Goal: Task Accomplishment & Management: Complete application form

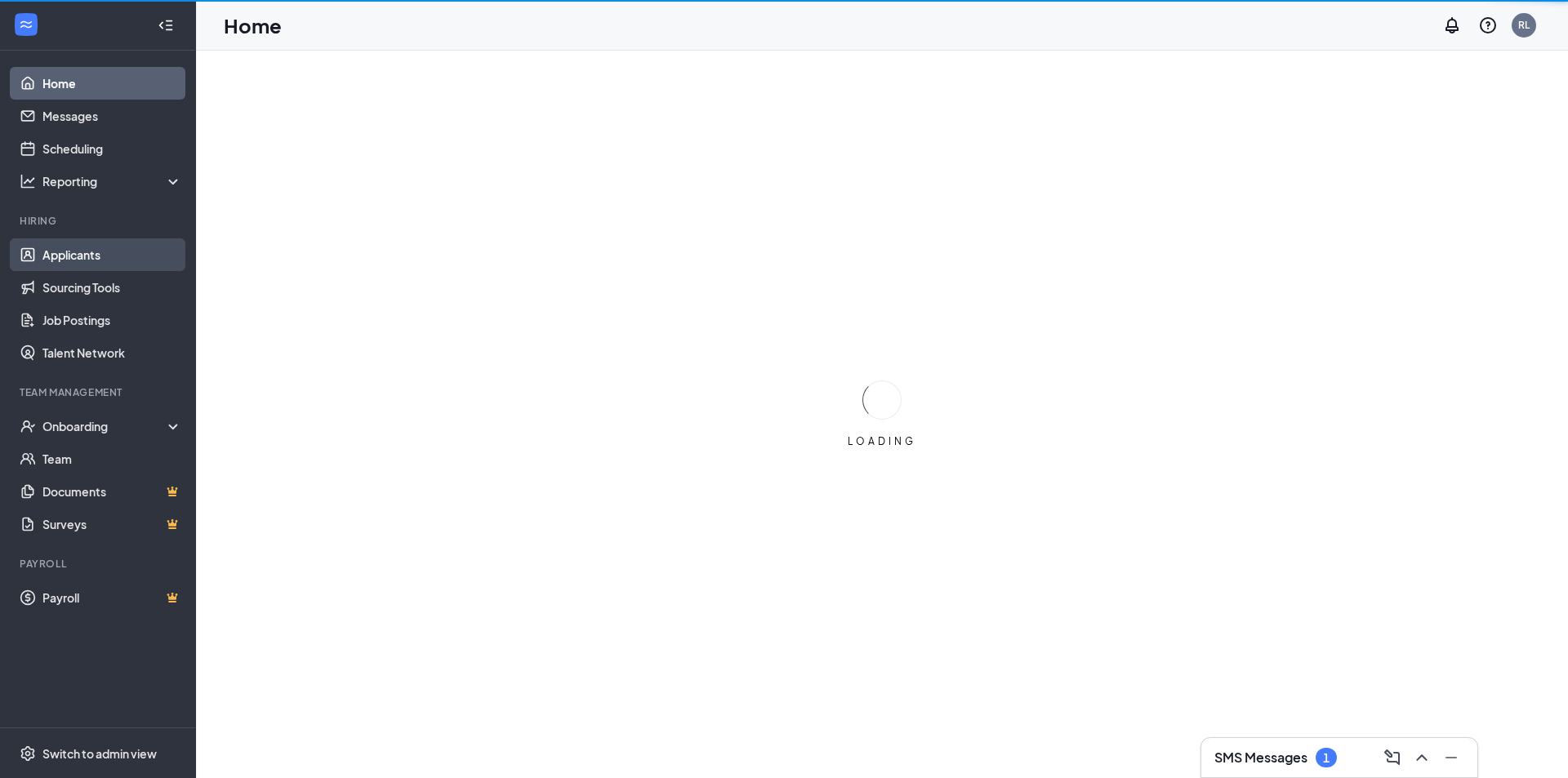
click at [74, 254] on link "Applicants" at bounding box center [111, 254] width 139 height 33
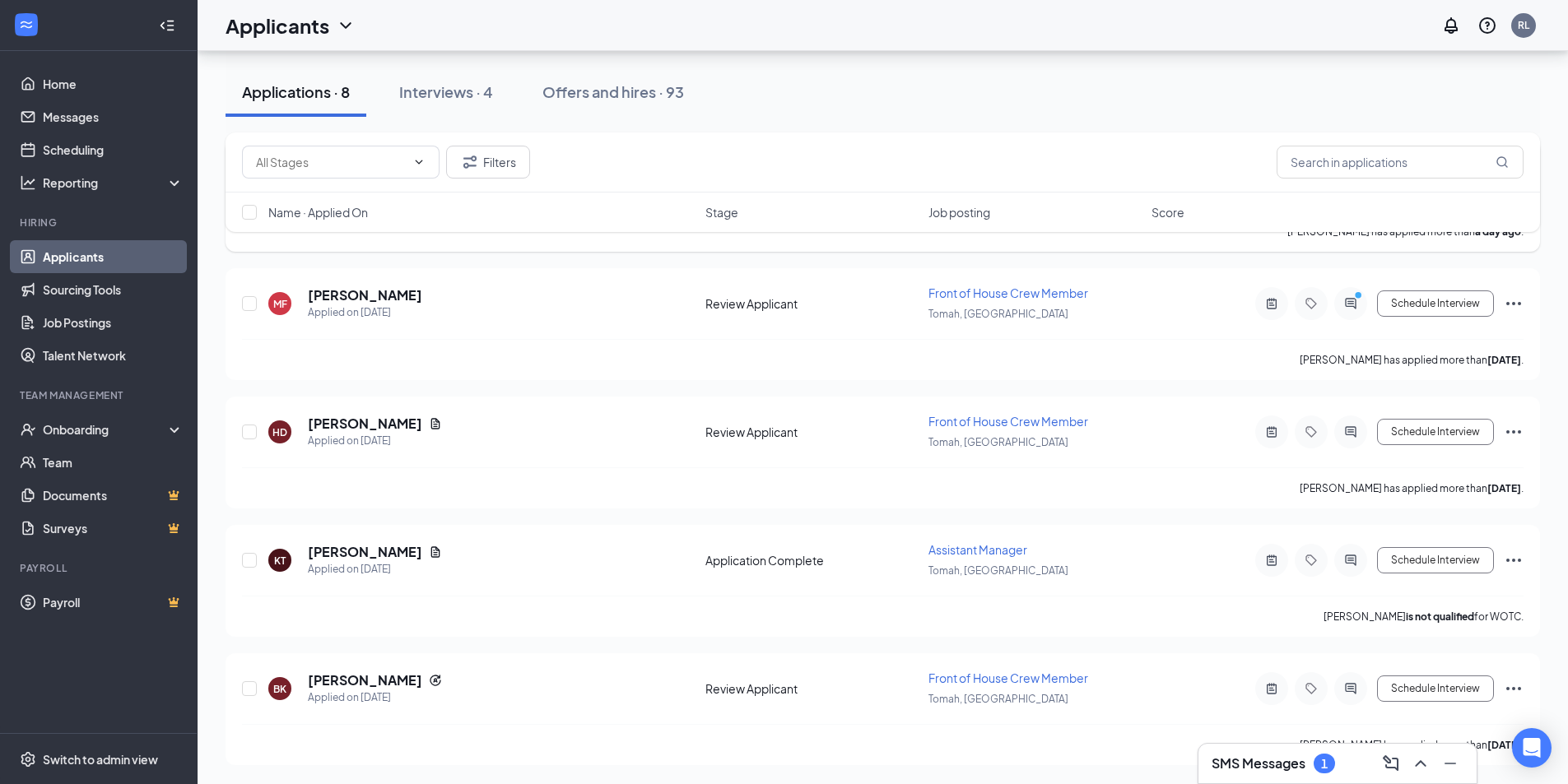
scroll to position [644, 0]
click at [404, 92] on div "Interviews · 4" at bounding box center [447, 91] width 94 height 21
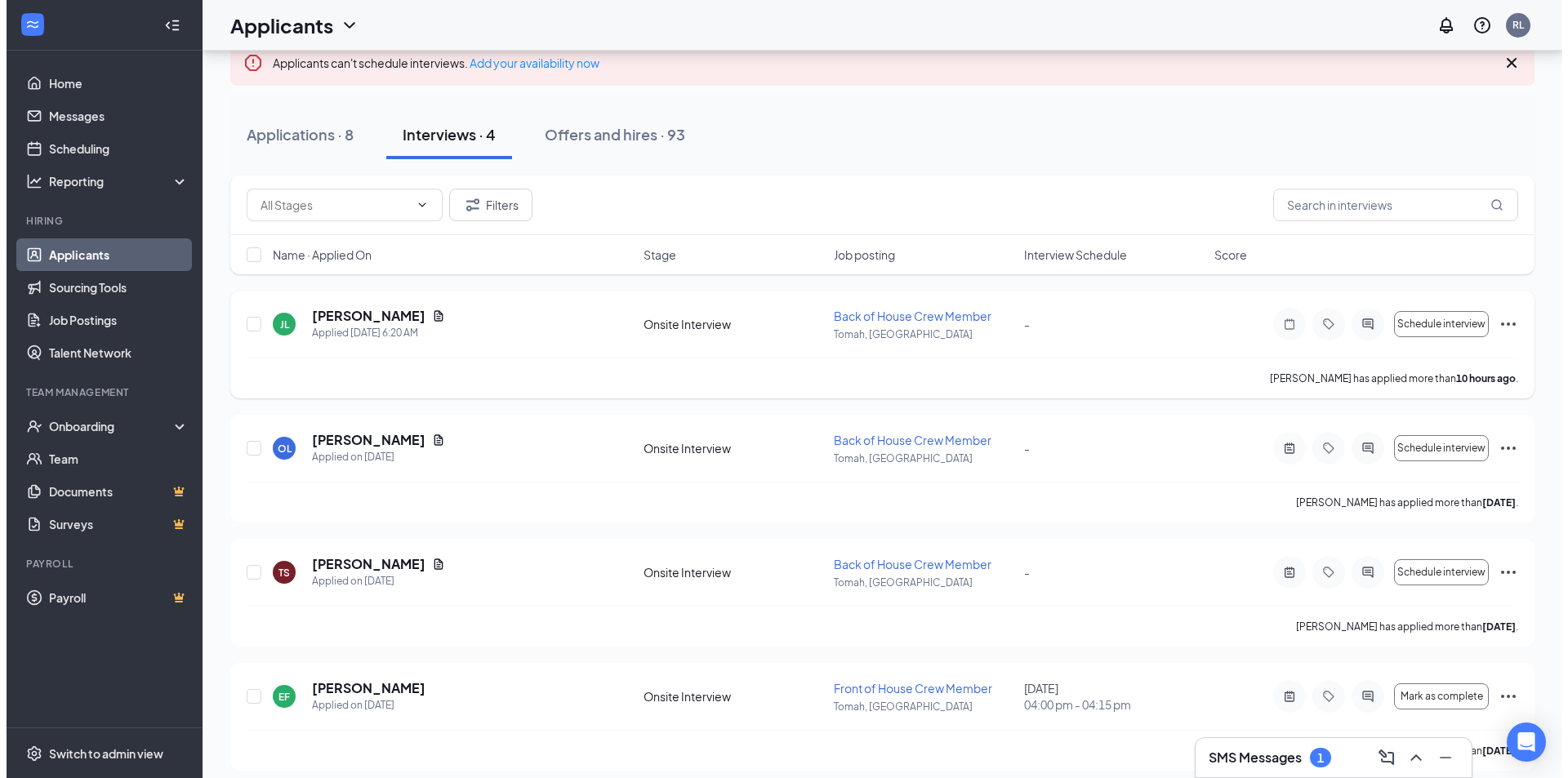
scroll to position [116, 0]
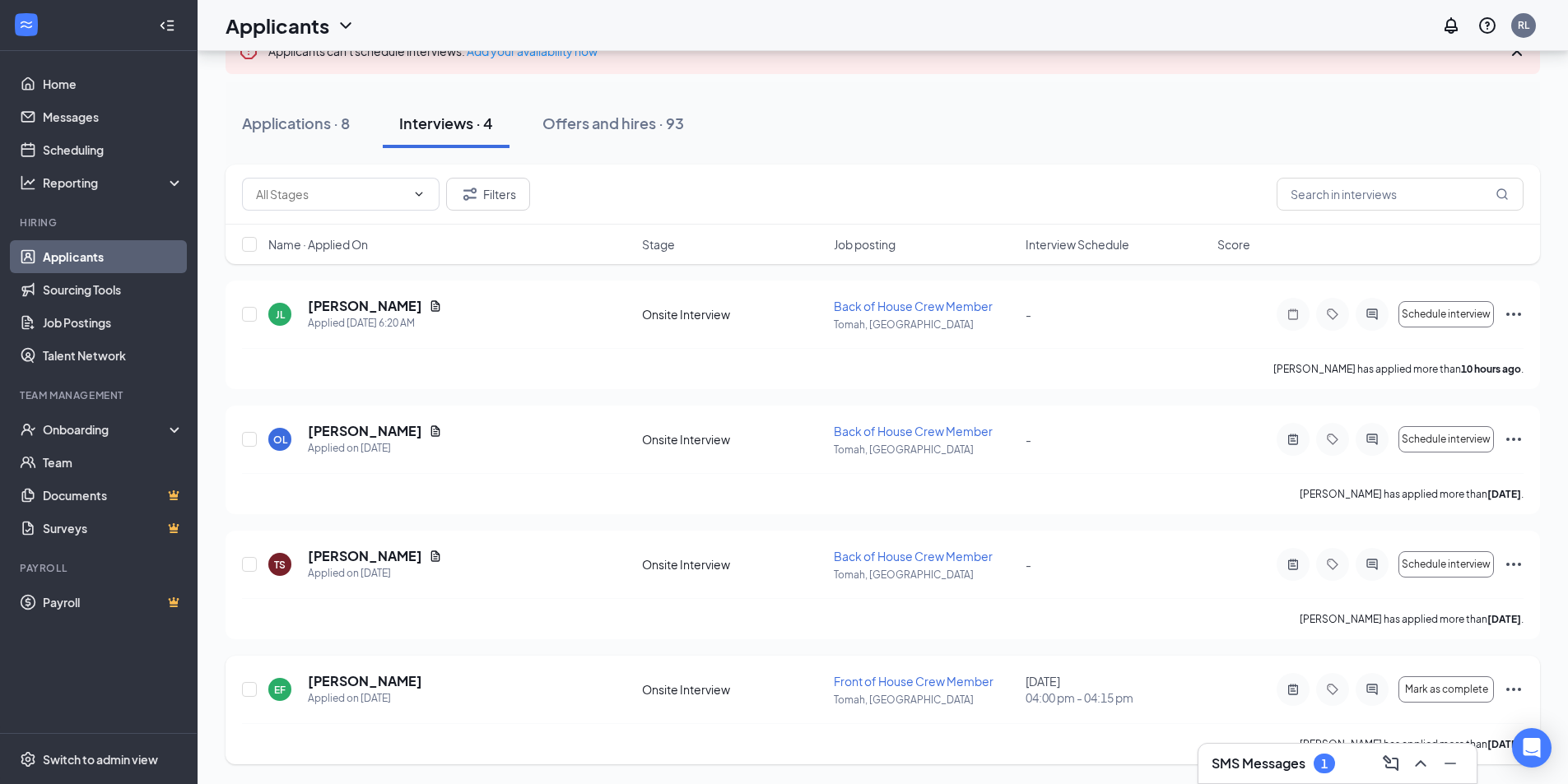
click at [1512, 690] on icon "Ellipses" at bounding box center [1513, 689] width 15 height 3
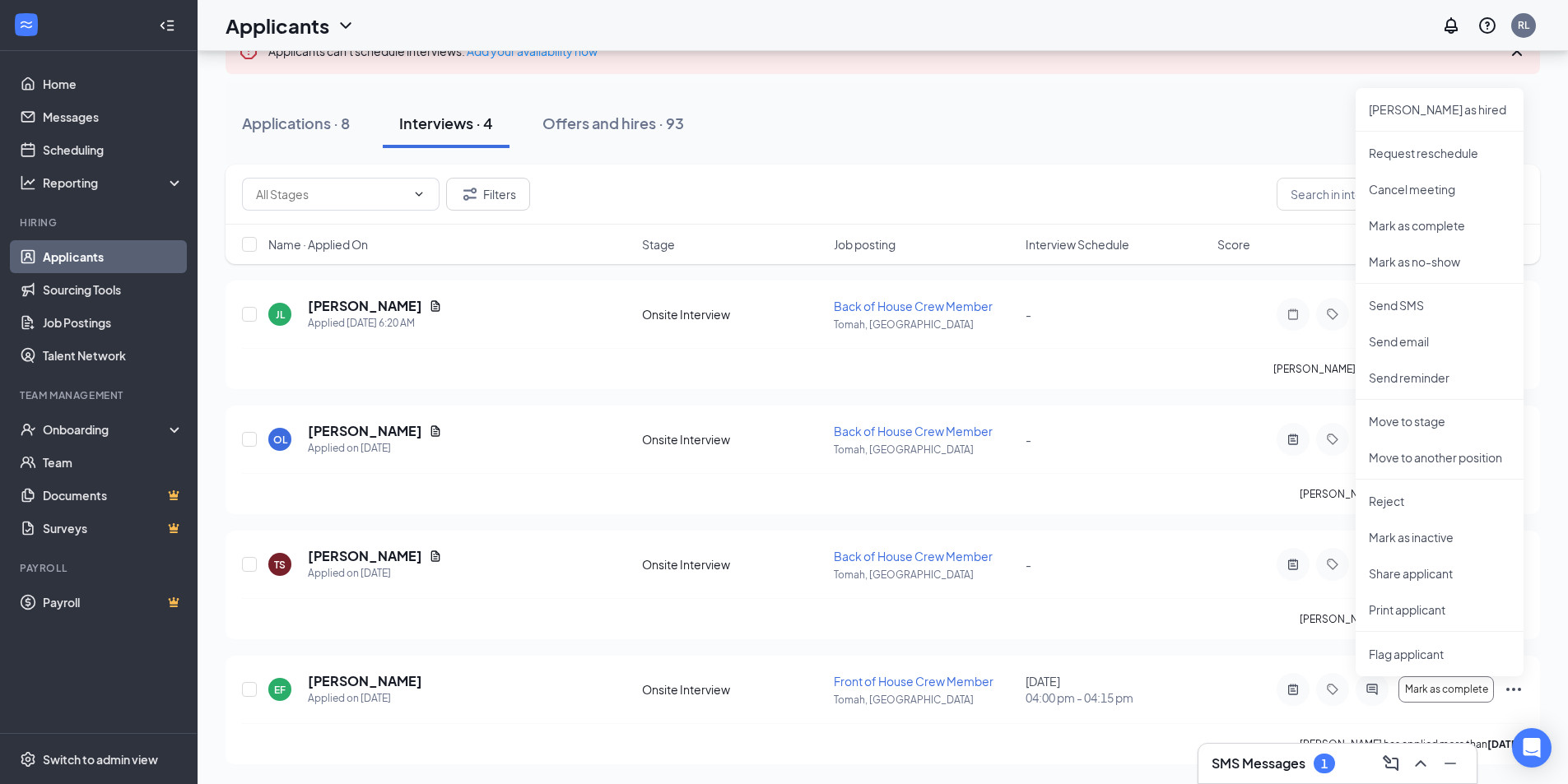
click at [1102, 137] on div "Applications · 8 Interviews · 4 Offers and hires · 93" at bounding box center [882, 123] width 1315 height 49
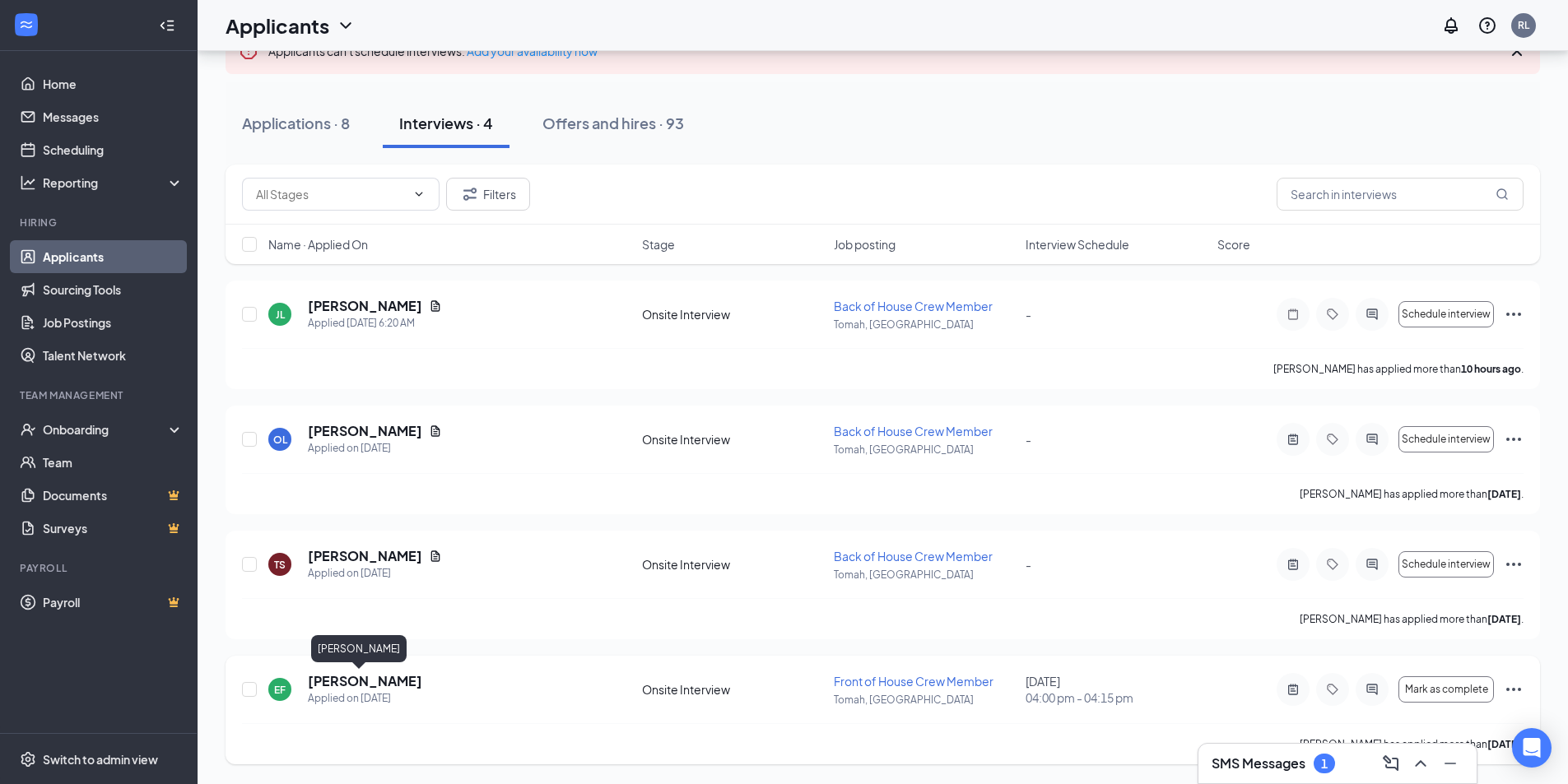
click at [332, 682] on h5 "[PERSON_NAME]" at bounding box center [365, 681] width 114 height 18
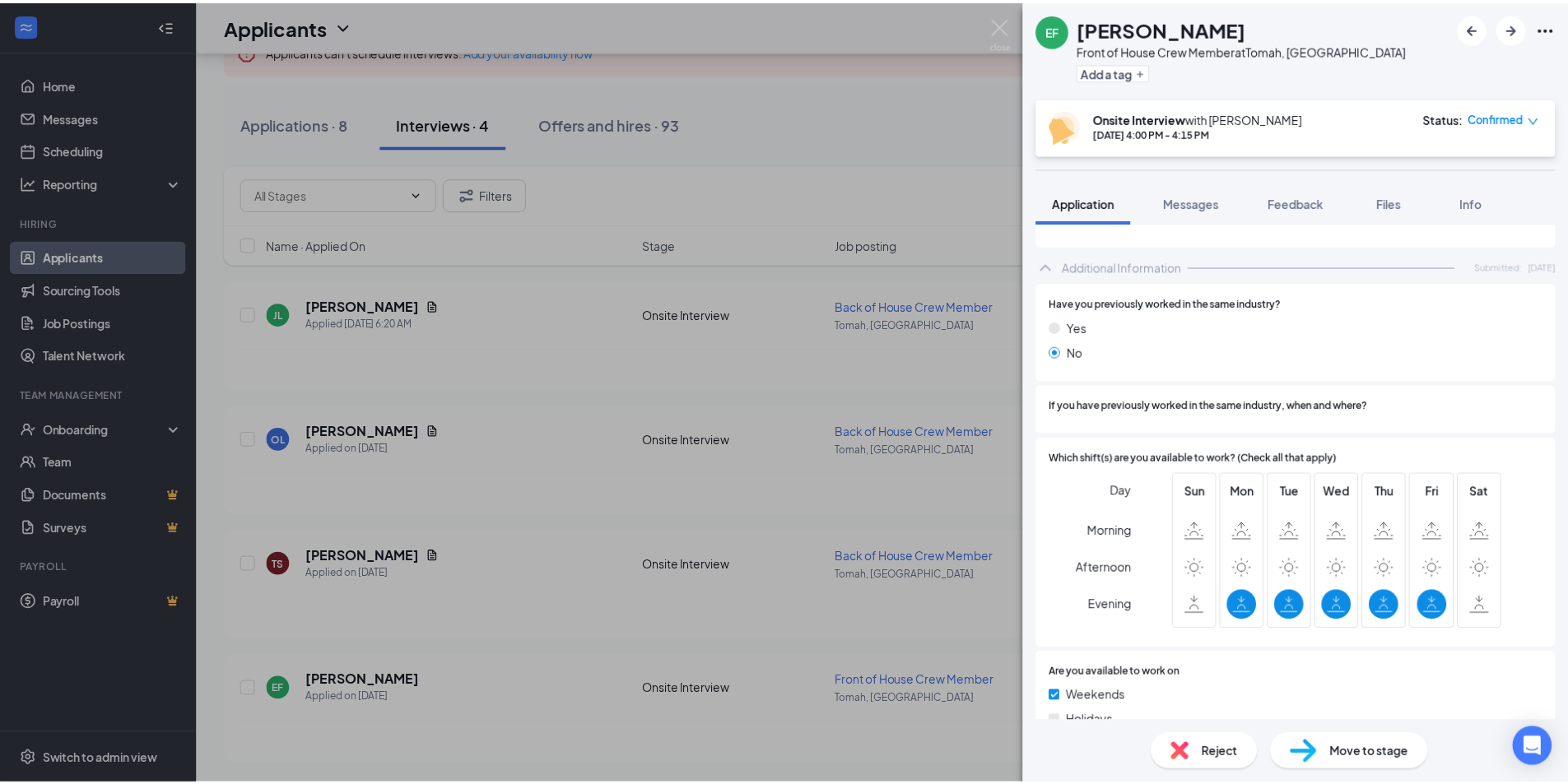
scroll to position [482, 0]
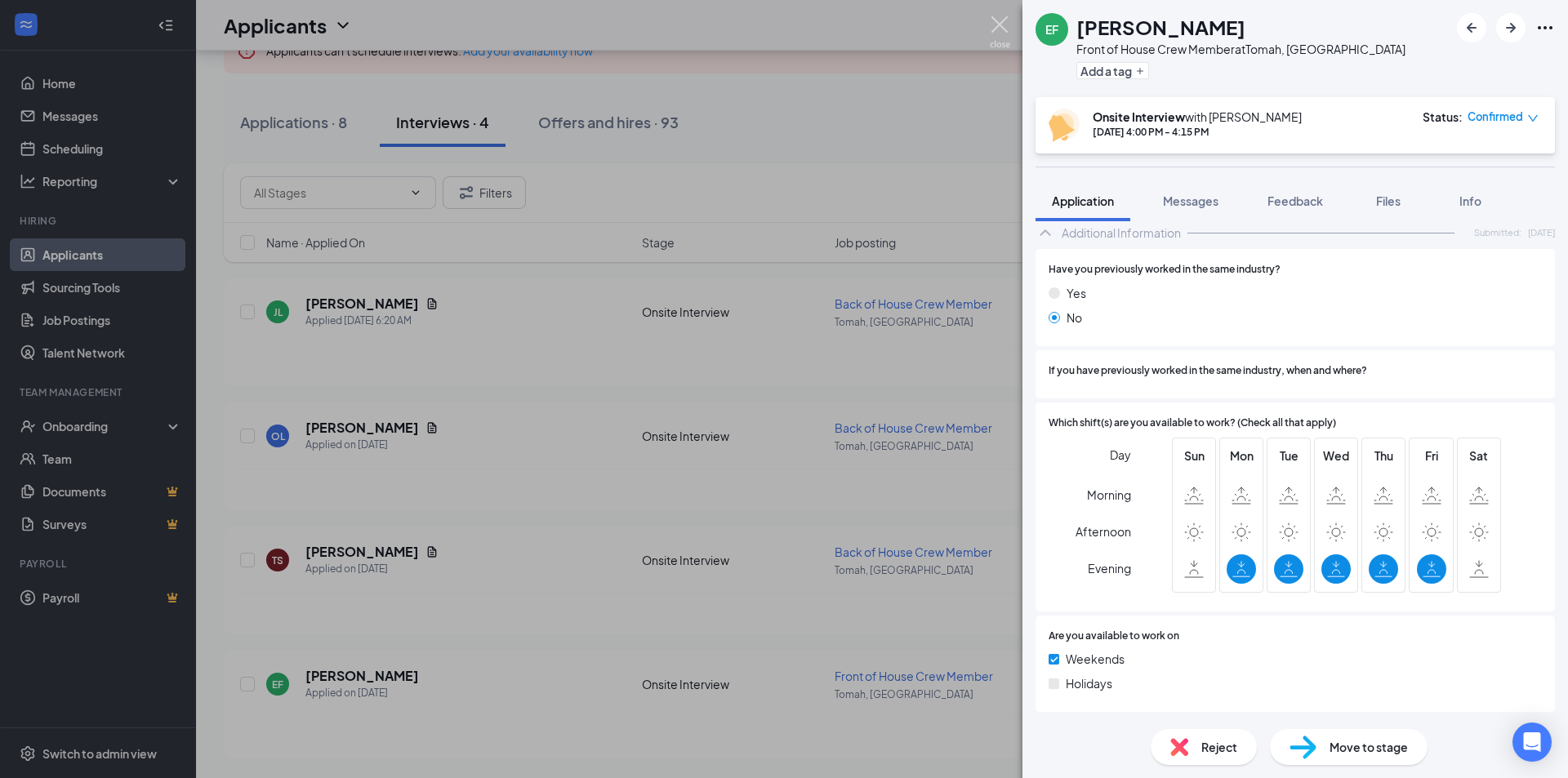
click at [997, 19] on img at bounding box center [1000, 32] width 21 height 32
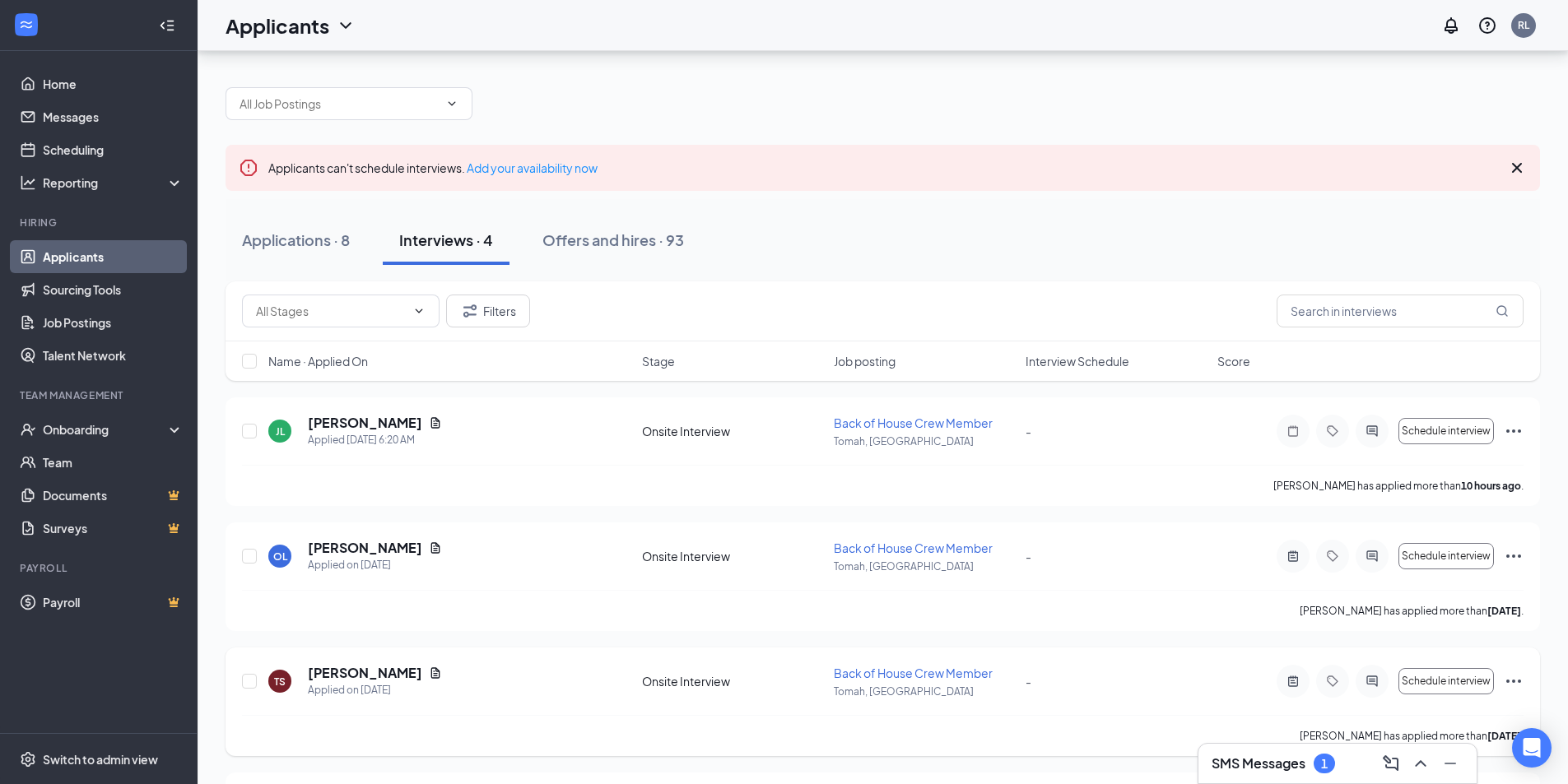
scroll to position [117, 0]
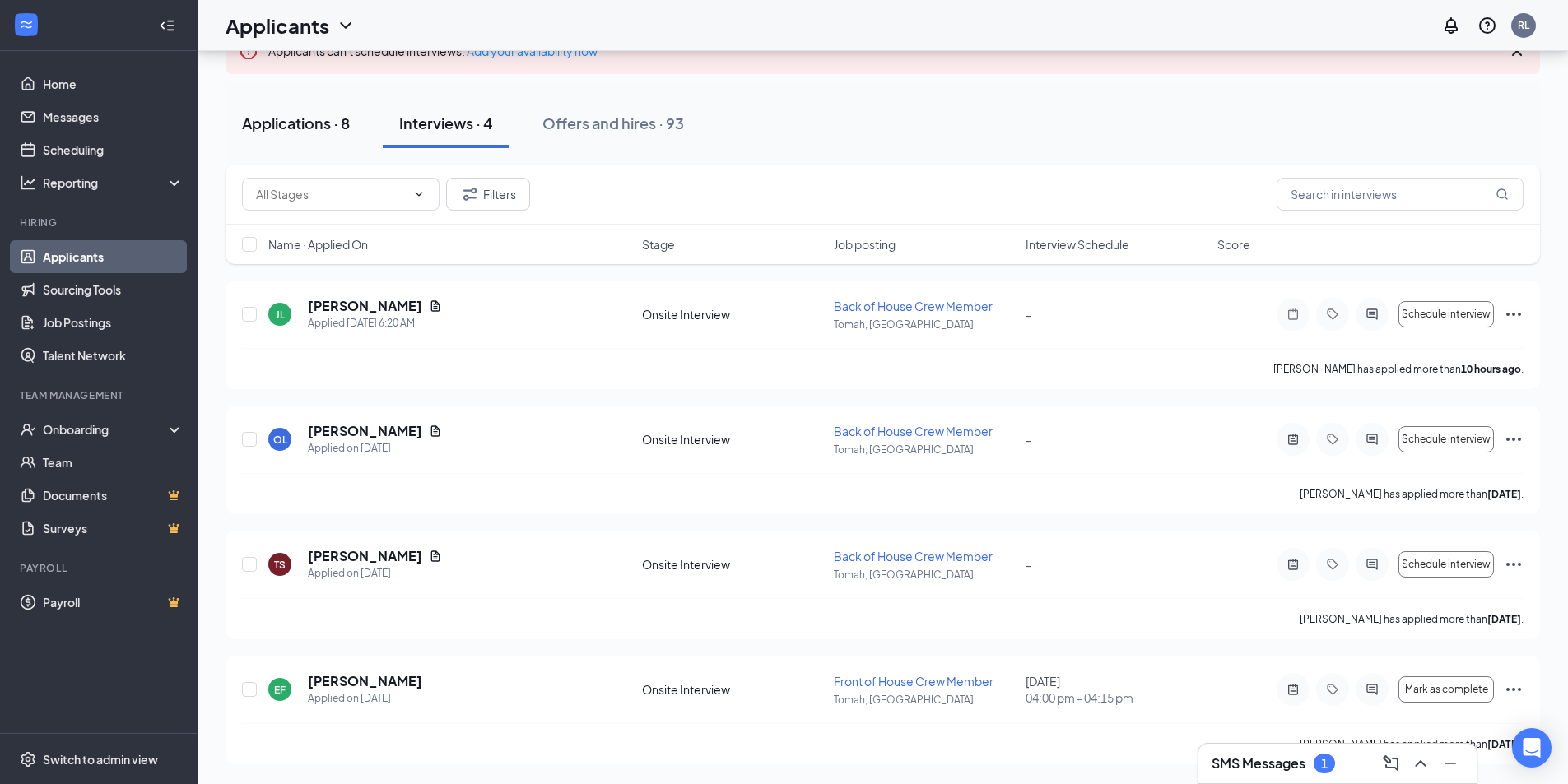
click at [302, 123] on div "Applications · 8" at bounding box center [296, 123] width 107 height 21
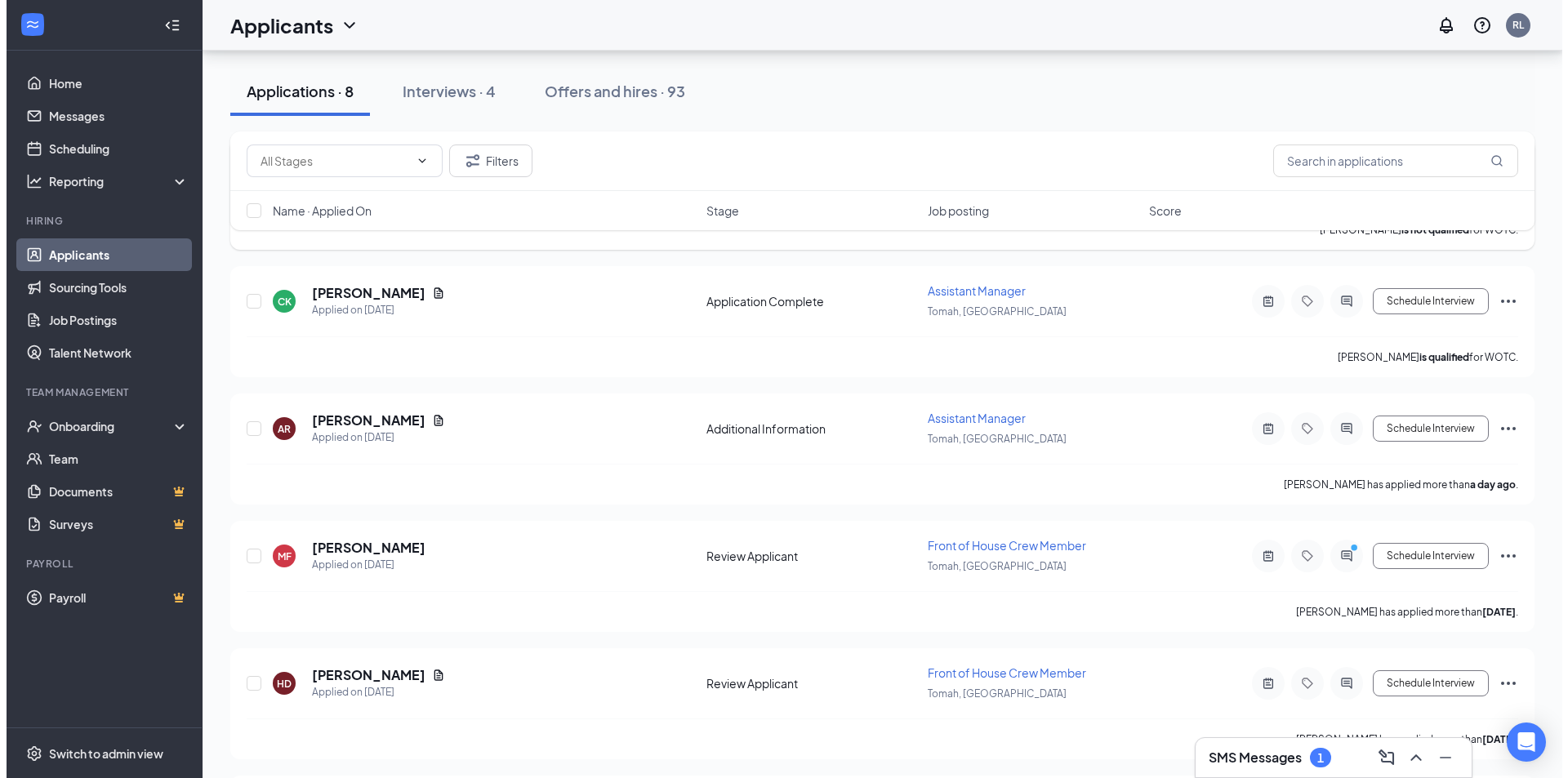
scroll to position [490, 0]
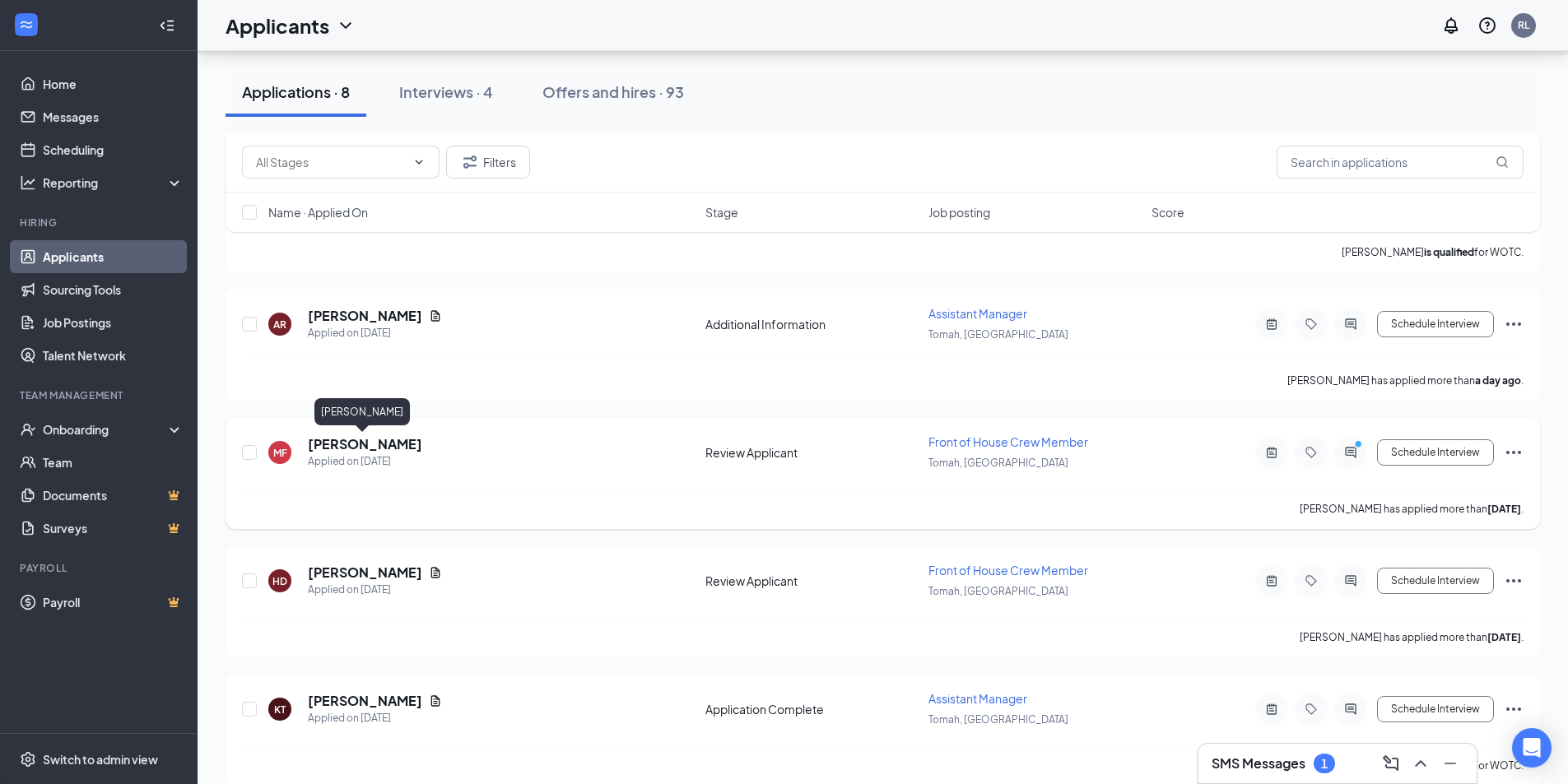
click at [340, 444] on h5 "[PERSON_NAME]" at bounding box center [365, 444] width 114 height 18
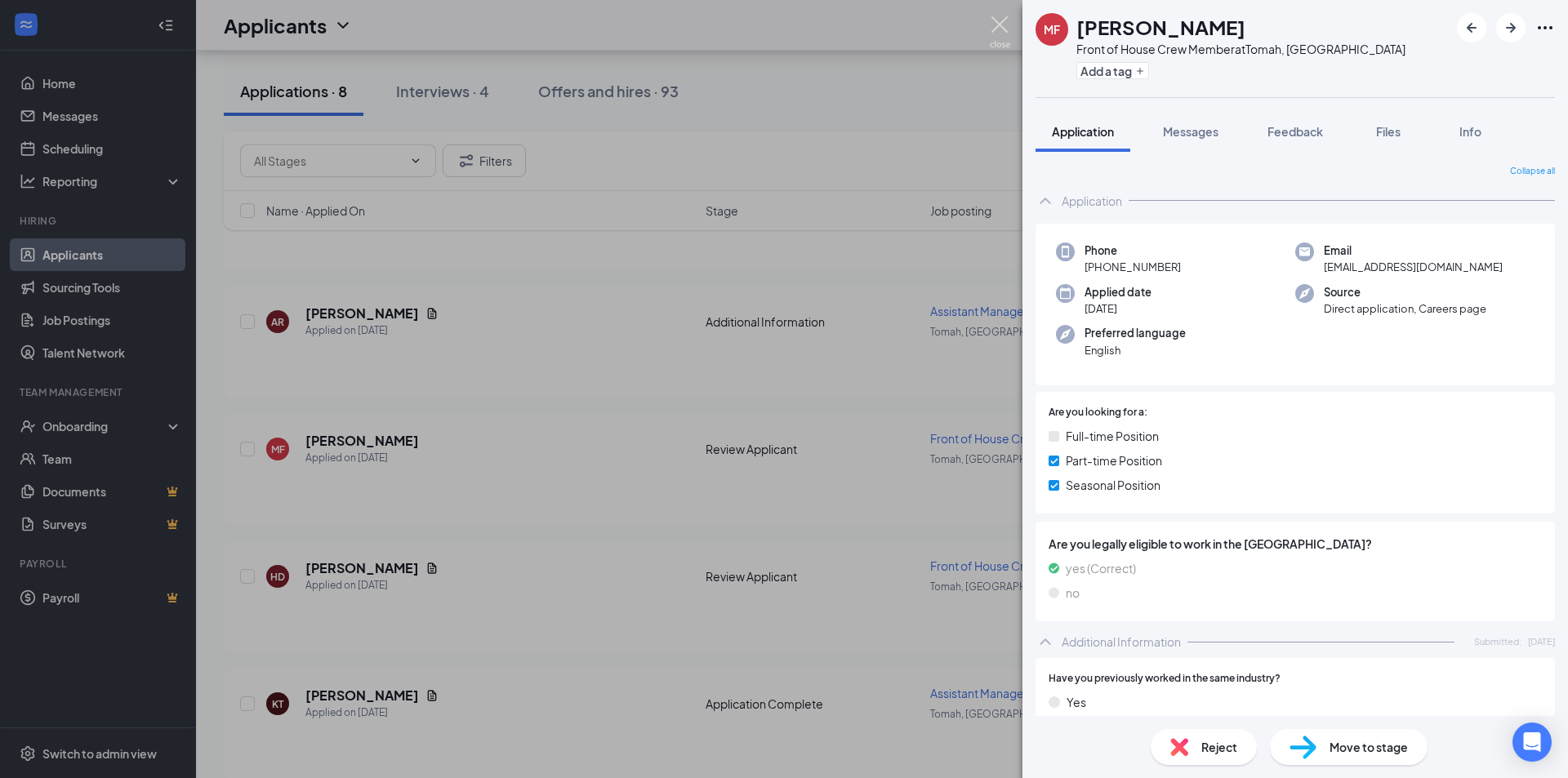
click at [997, 19] on img at bounding box center [1000, 32] width 21 height 32
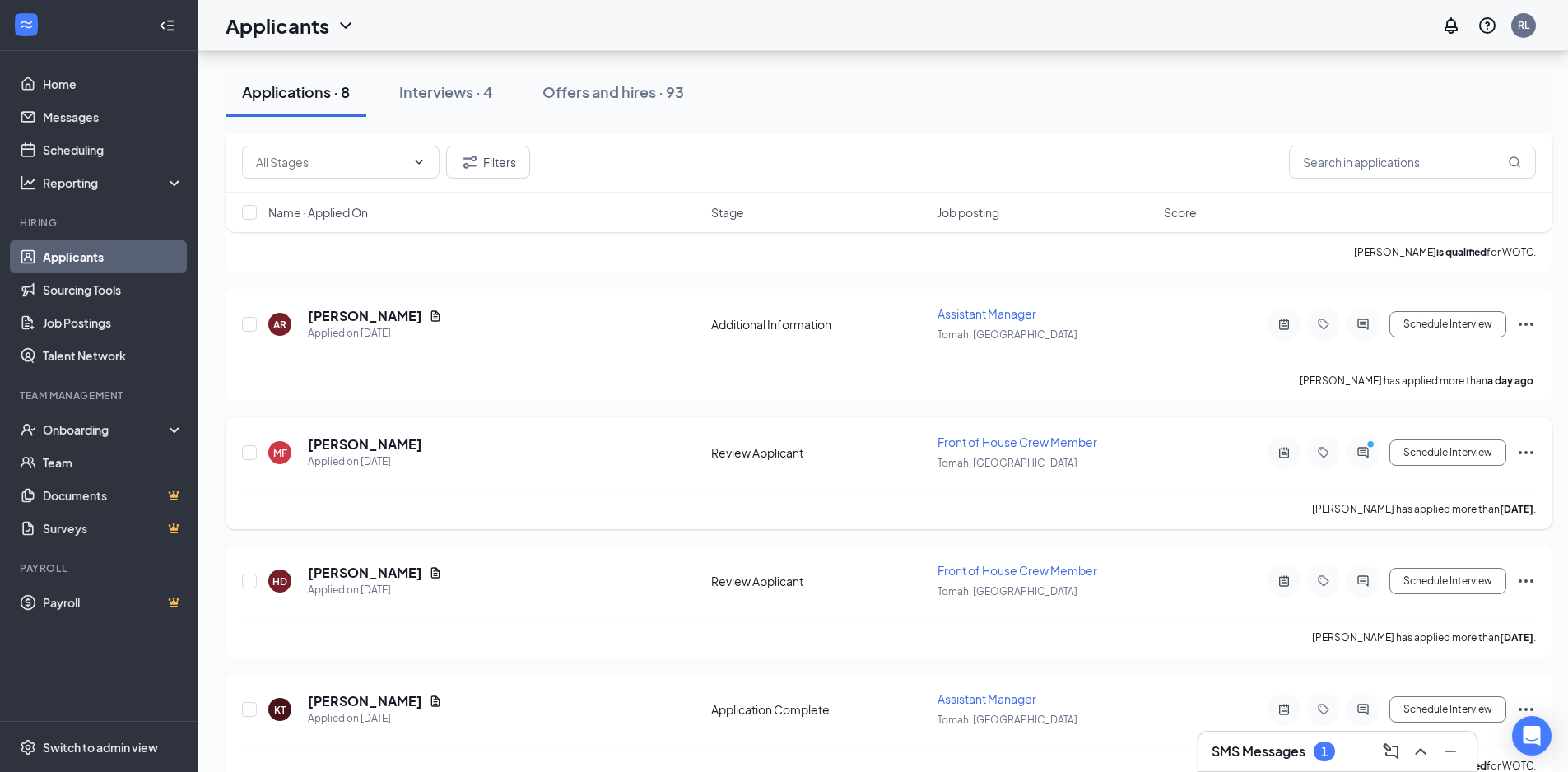
click at [1523, 455] on icon "Ellipses" at bounding box center [1526, 452] width 20 height 20
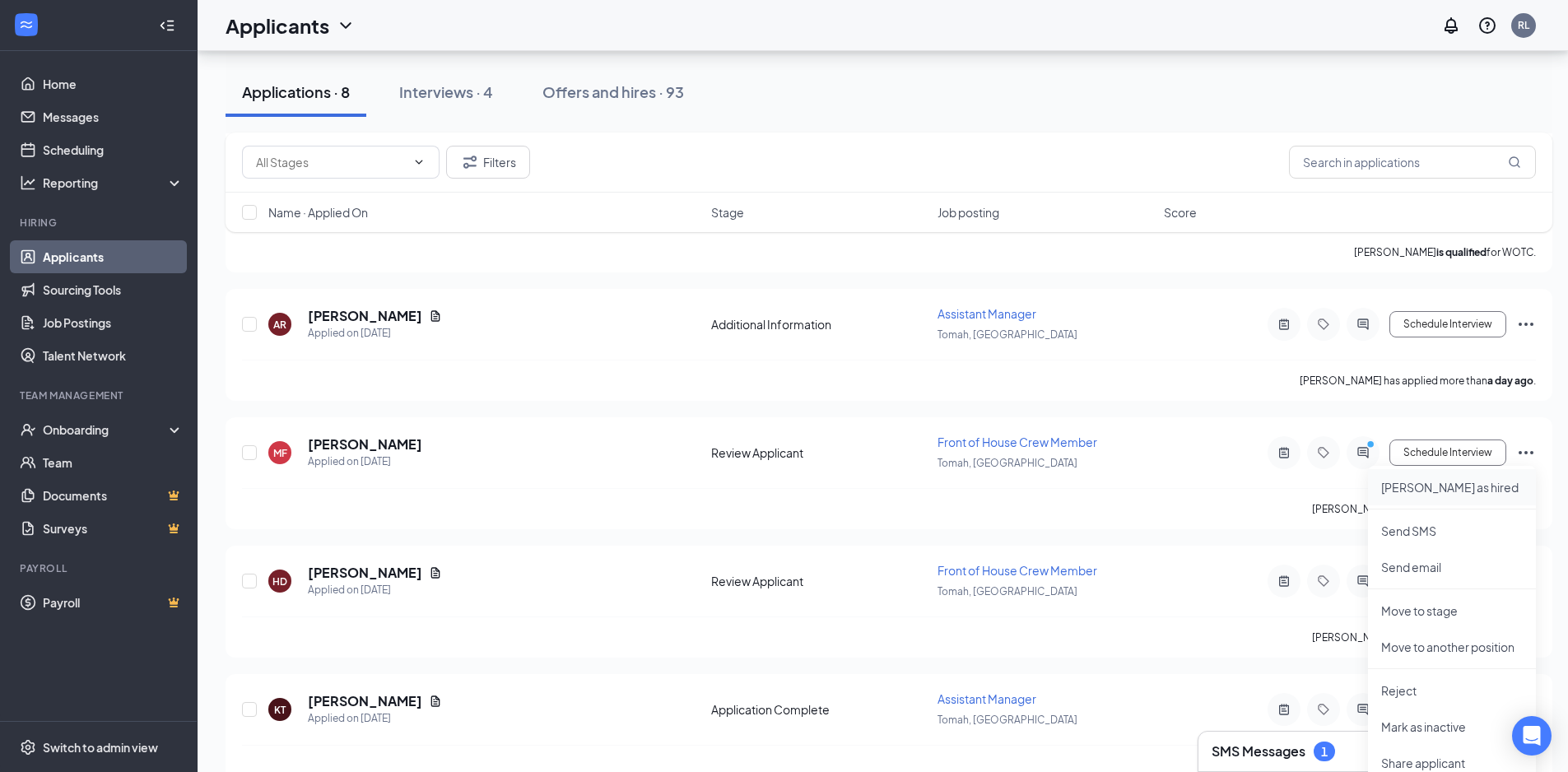
click at [1432, 491] on p "[PERSON_NAME] as hired" at bounding box center [1451, 486] width 141 height 16
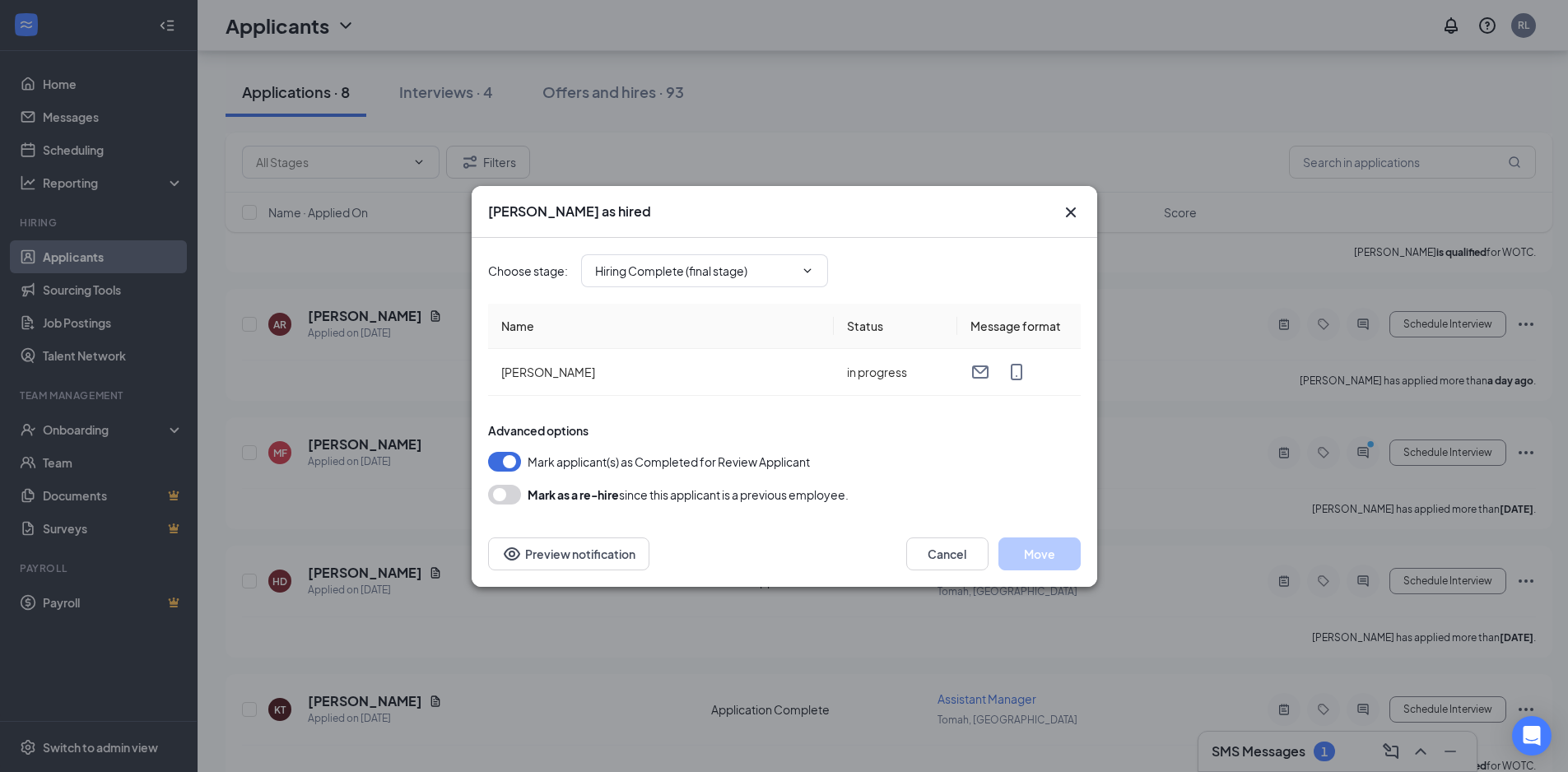
type input "Hiring Complete (final stage)"
click at [1049, 551] on button "Move" at bounding box center [1038, 553] width 82 height 33
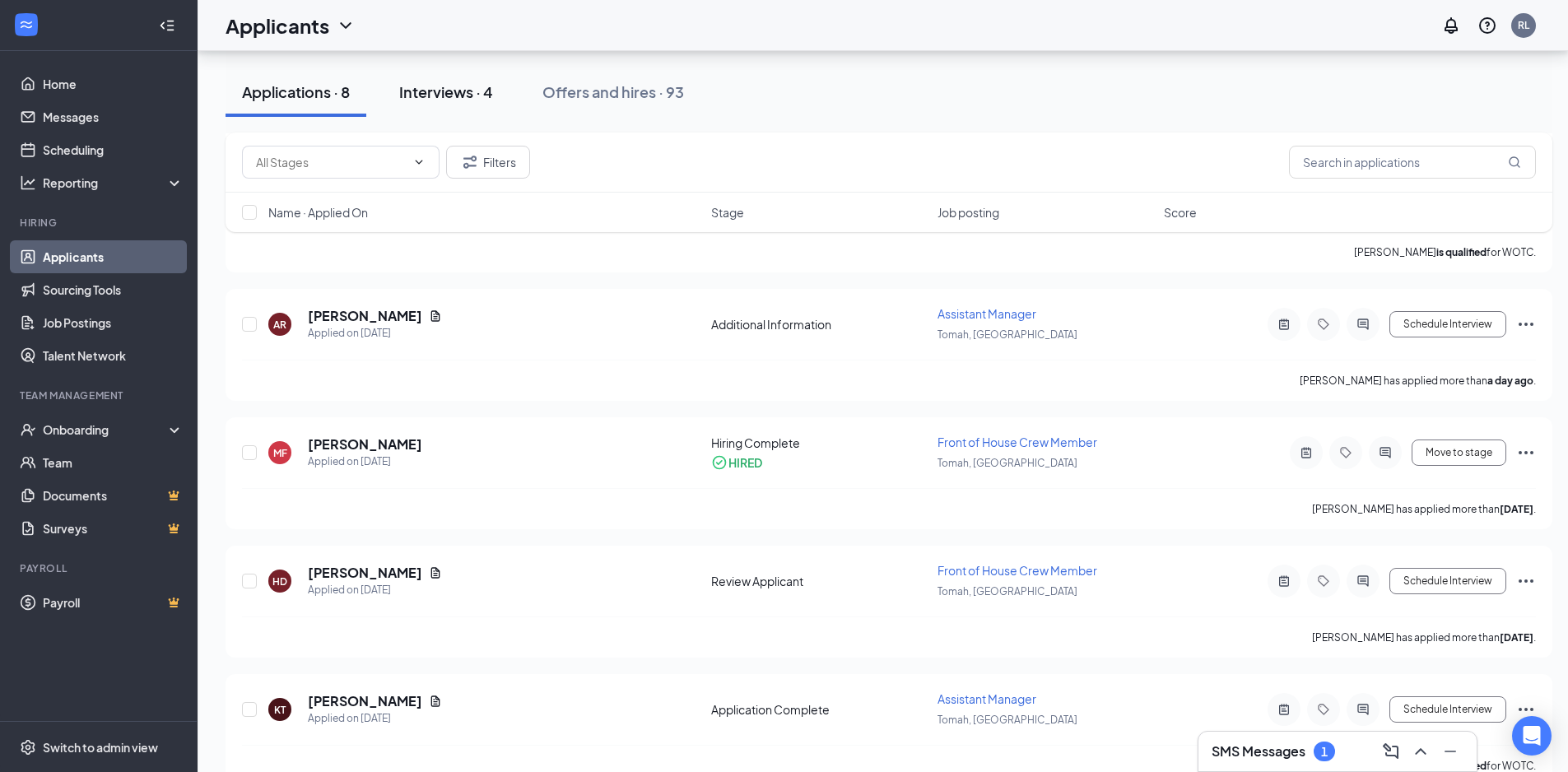
click at [458, 90] on div "Interviews · 4" at bounding box center [447, 91] width 94 height 21
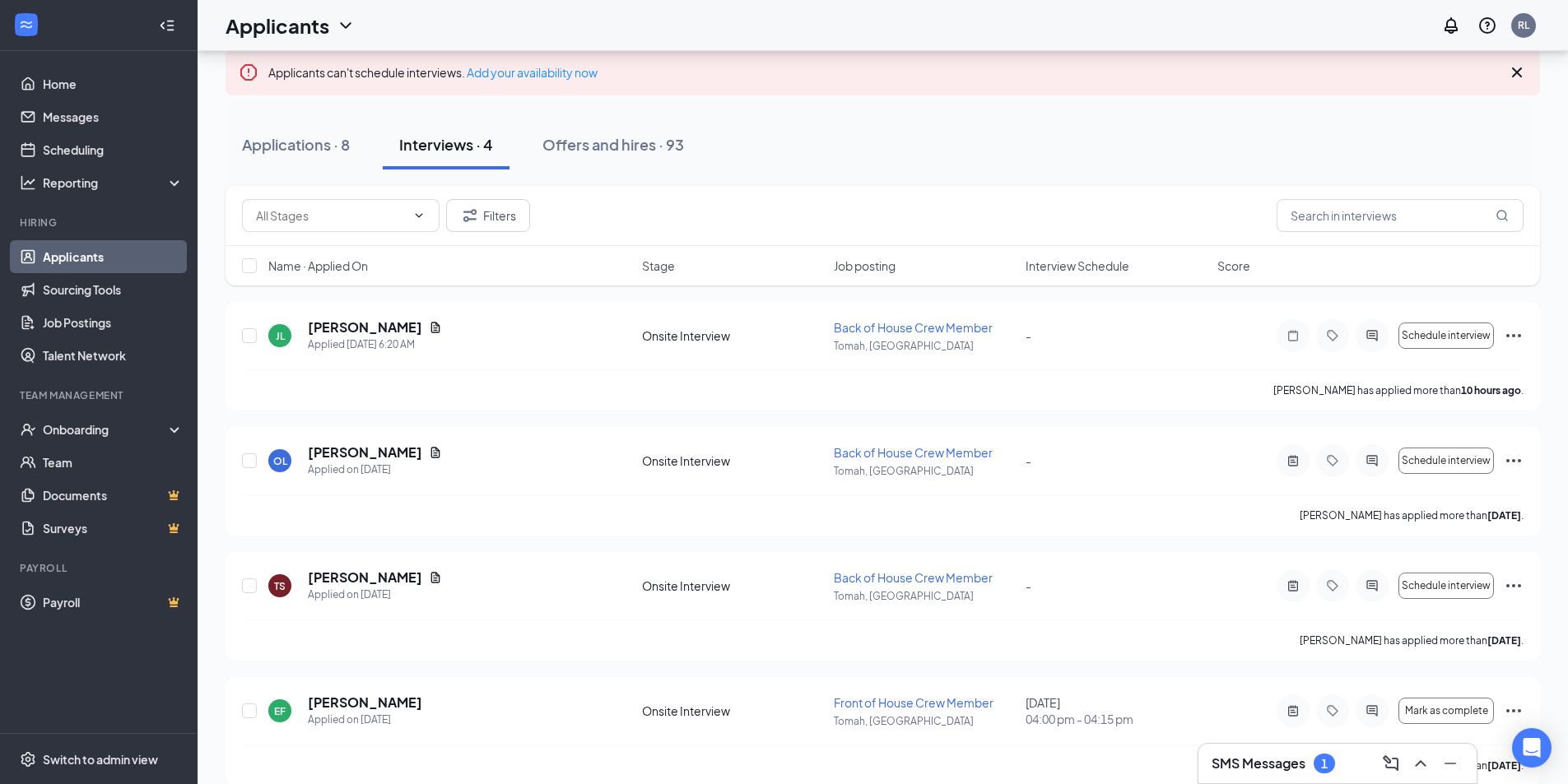
scroll to position [117, 0]
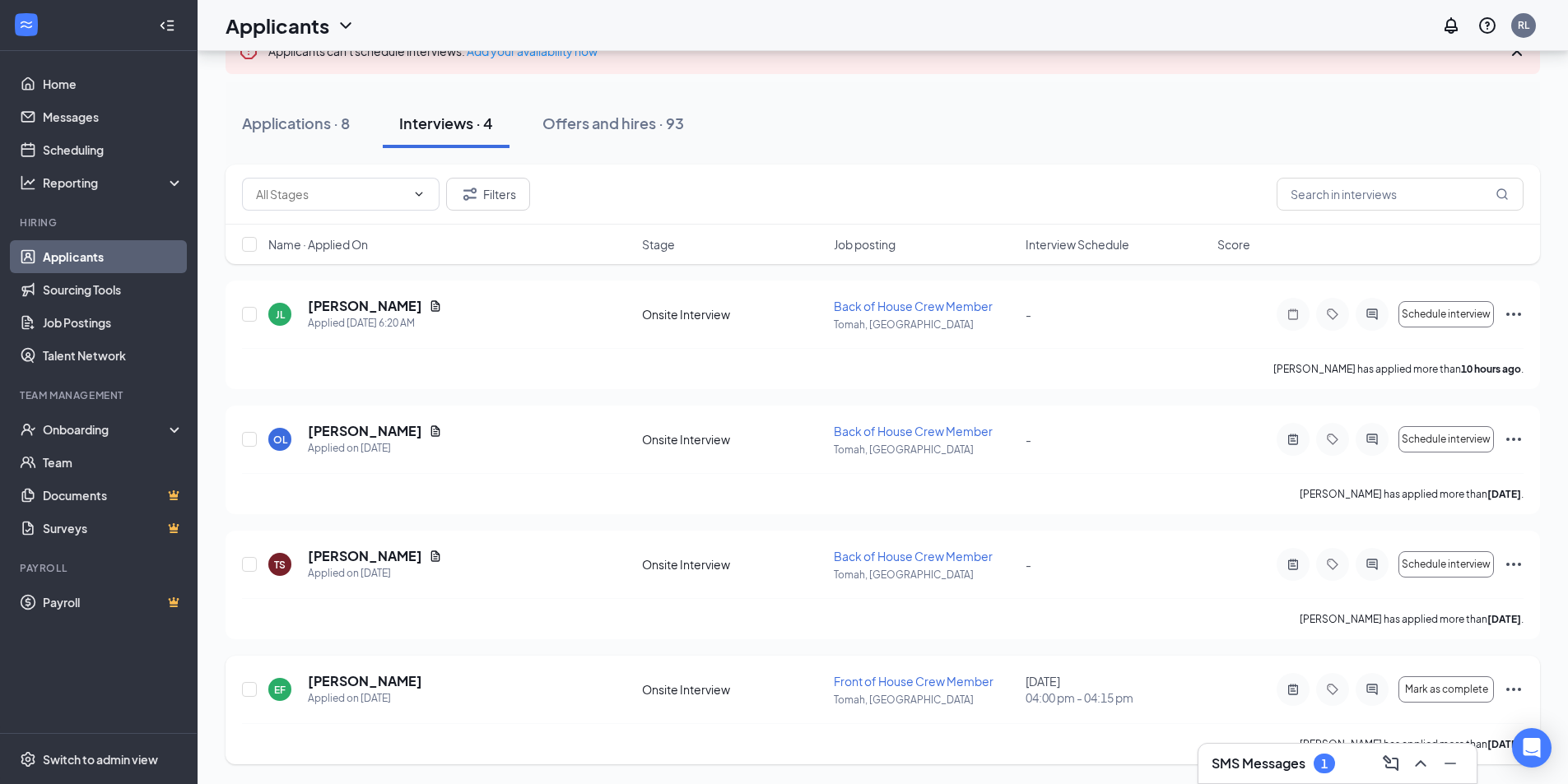
click at [1511, 692] on icon "Ellipses" at bounding box center [1513, 689] width 20 height 20
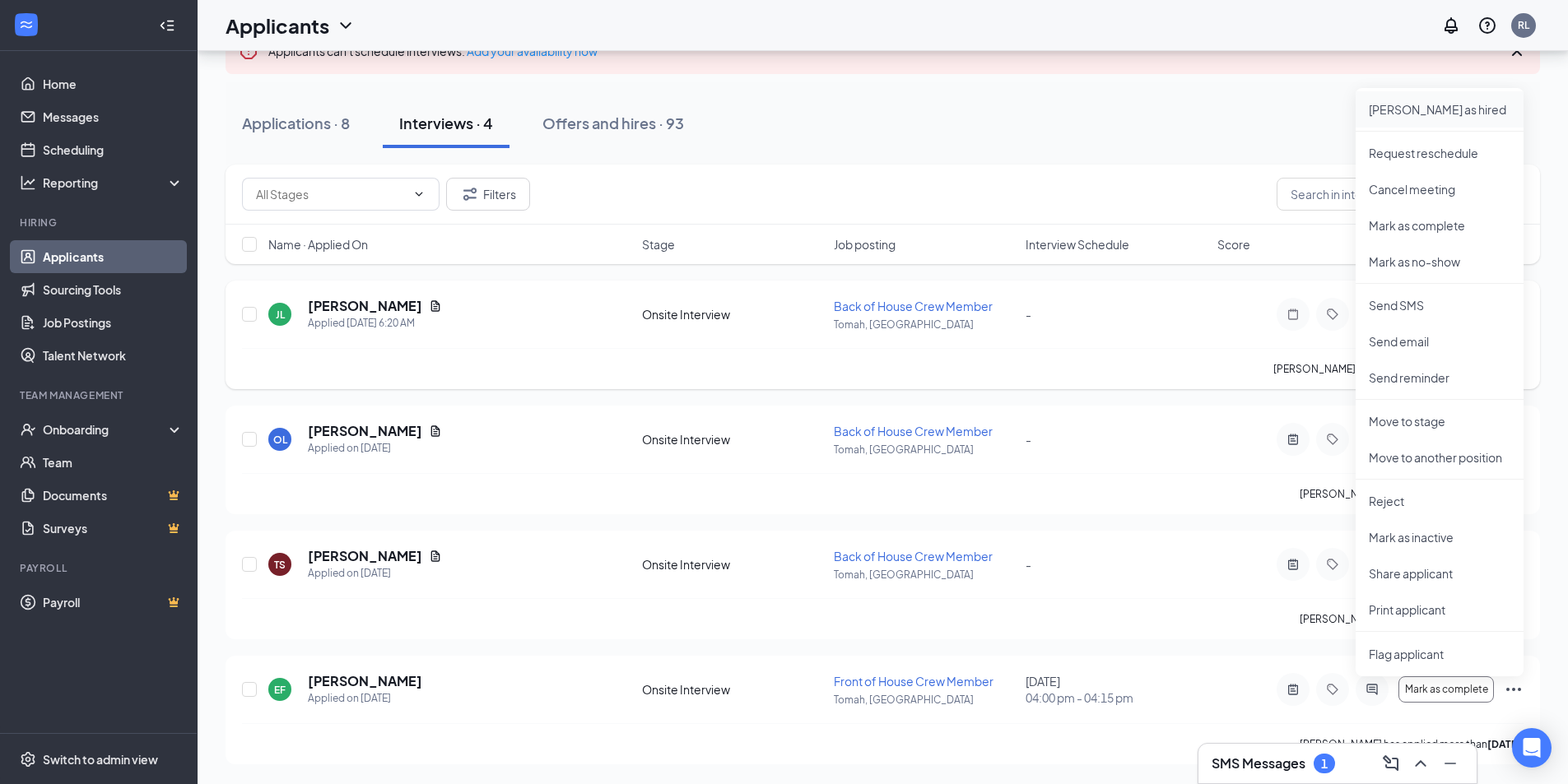
click at [1409, 110] on p "[PERSON_NAME] as hired" at bounding box center [1439, 108] width 141 height 16
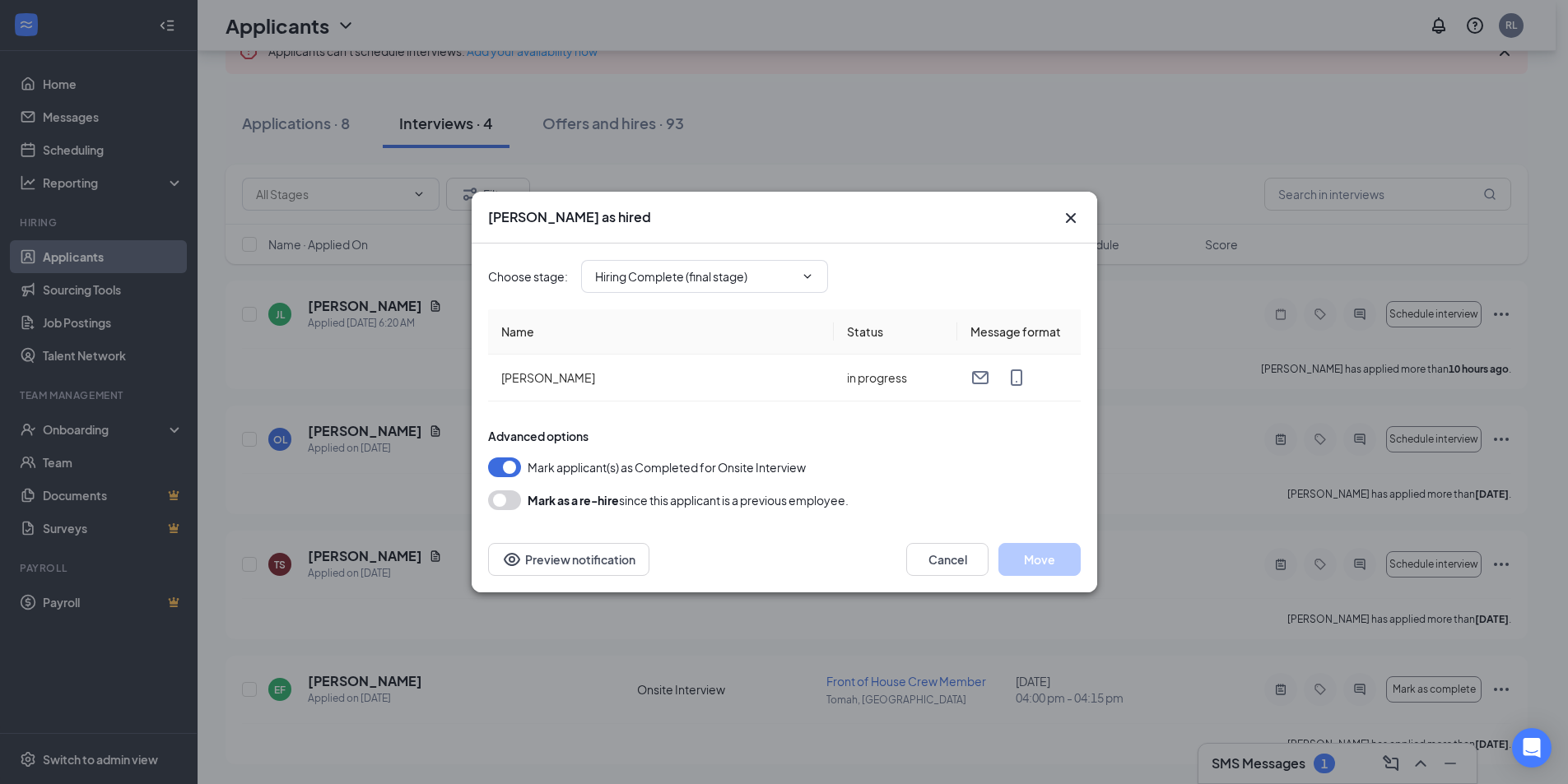
type input "Hiring Complete (final stage)"
click at [1044, 561] on button "Move" at bounding box center [1038, 559] width 82 height 33
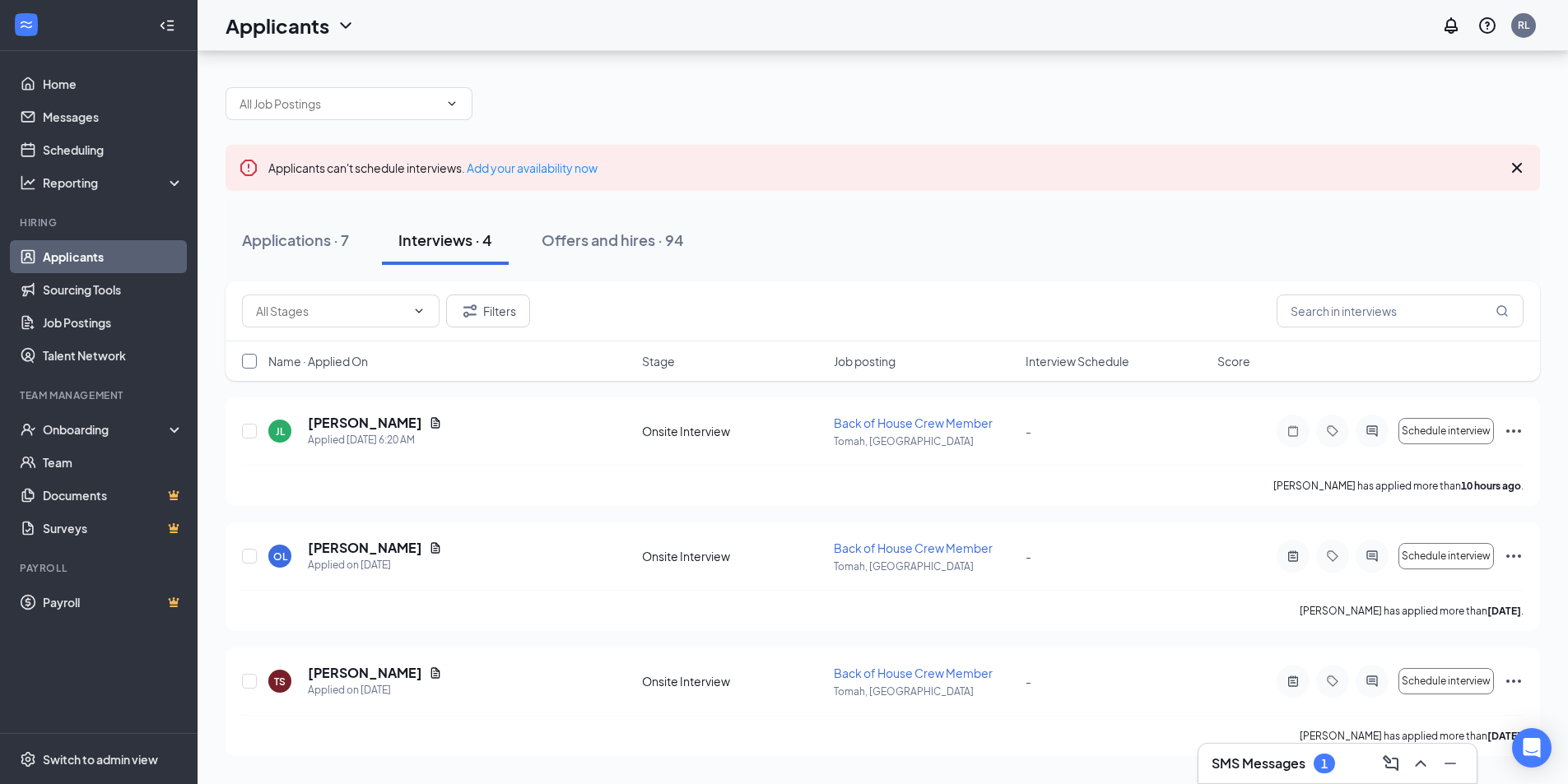
scroll to position [0, 0]
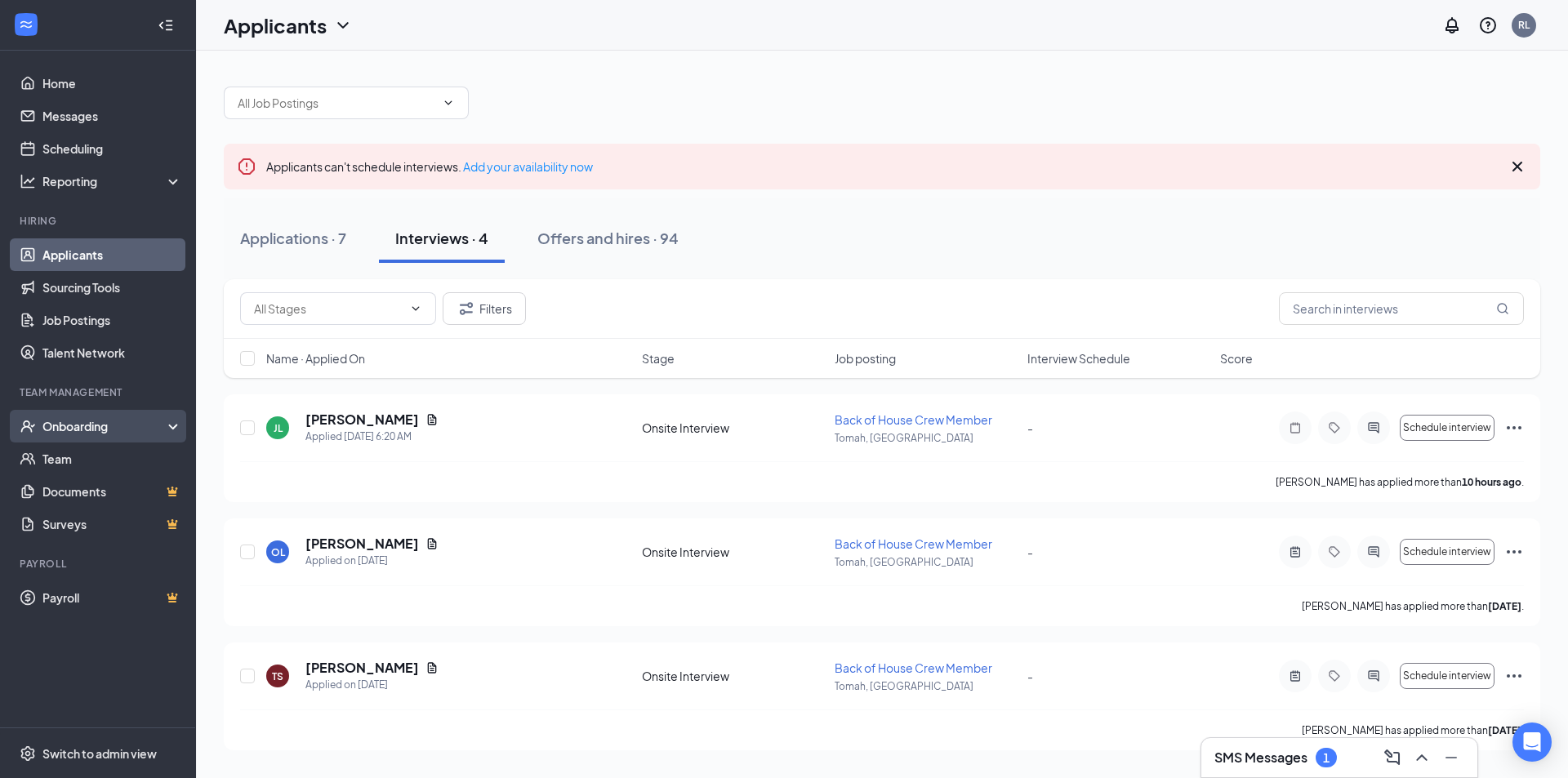
click at [99, 429] on div "Onboarding" at bounding box center [105, 425] width 125 height 16
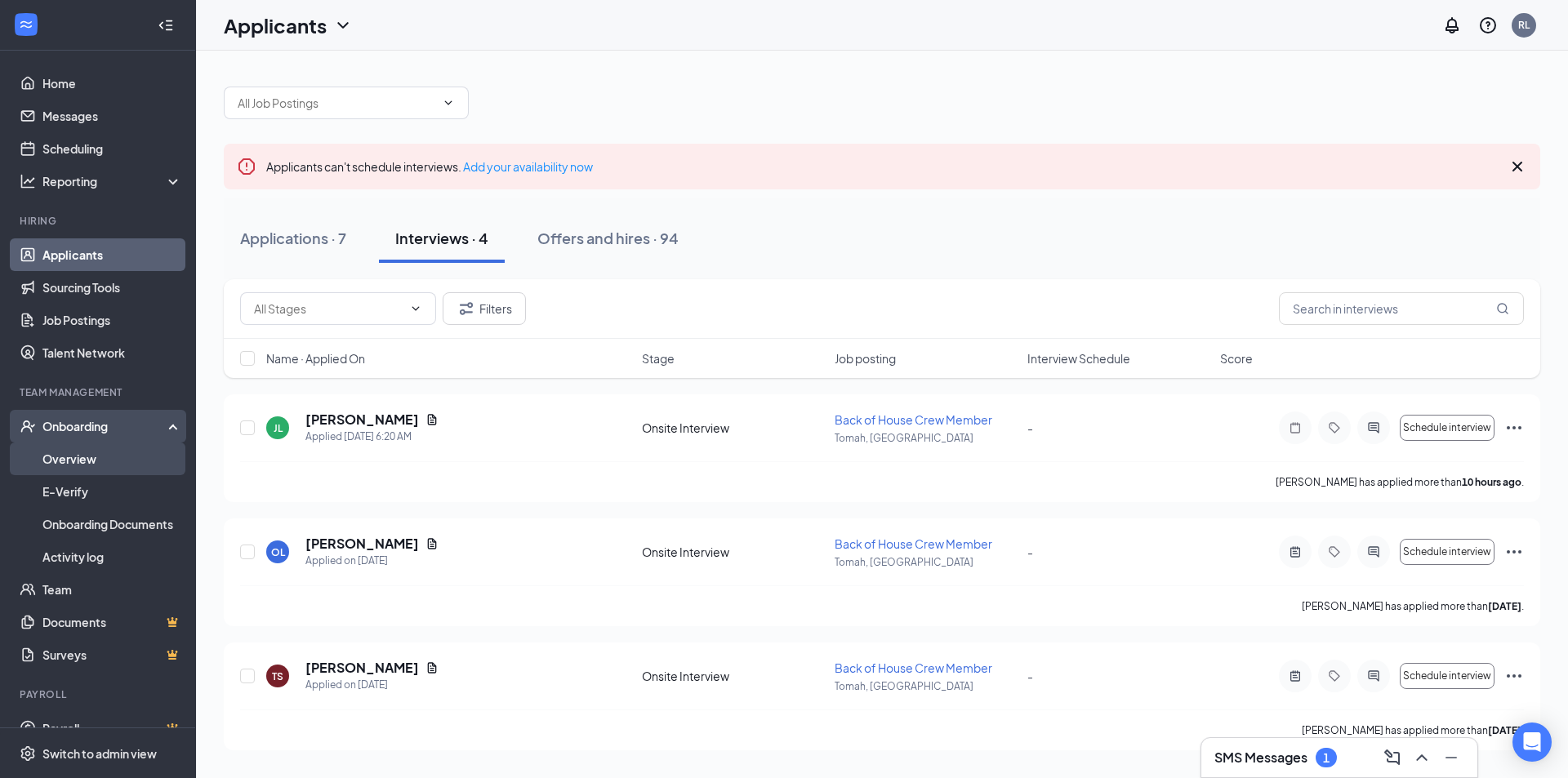
click at [79, 454] on link "Overview" at bounding box center [111, 458] width 139 height 33
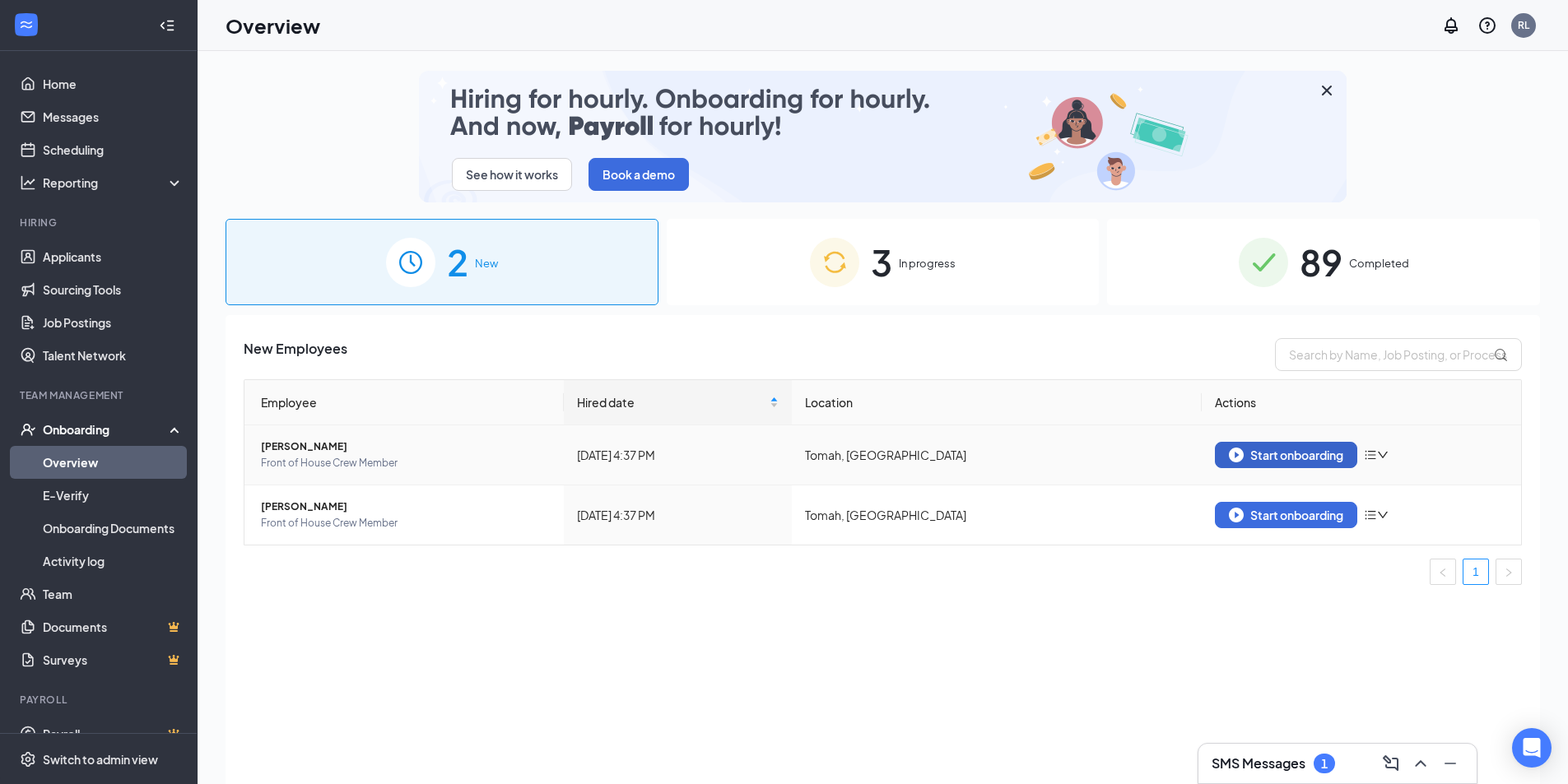
click at [1313, 452] on div "Start onboarding" at bounding box center [1285, 455] width 114 height 15
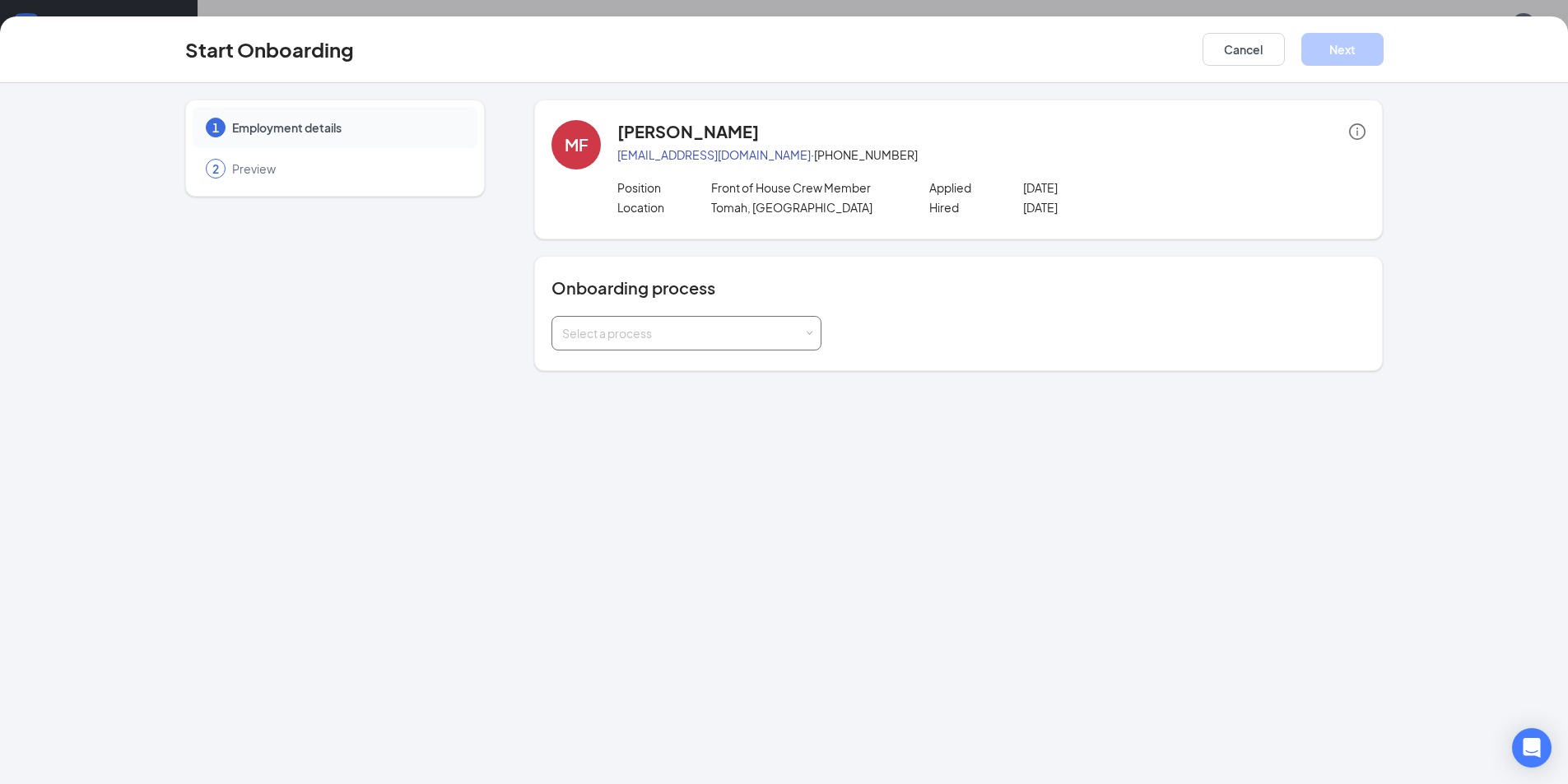
click at [661, 326] on div "Select a process" at bounding box center [683, 333] width 241 height 16
click at [663, 374] on span "[PERSON_NAME] - Team Member" at bounding box center [648, 368] width 181 height 15
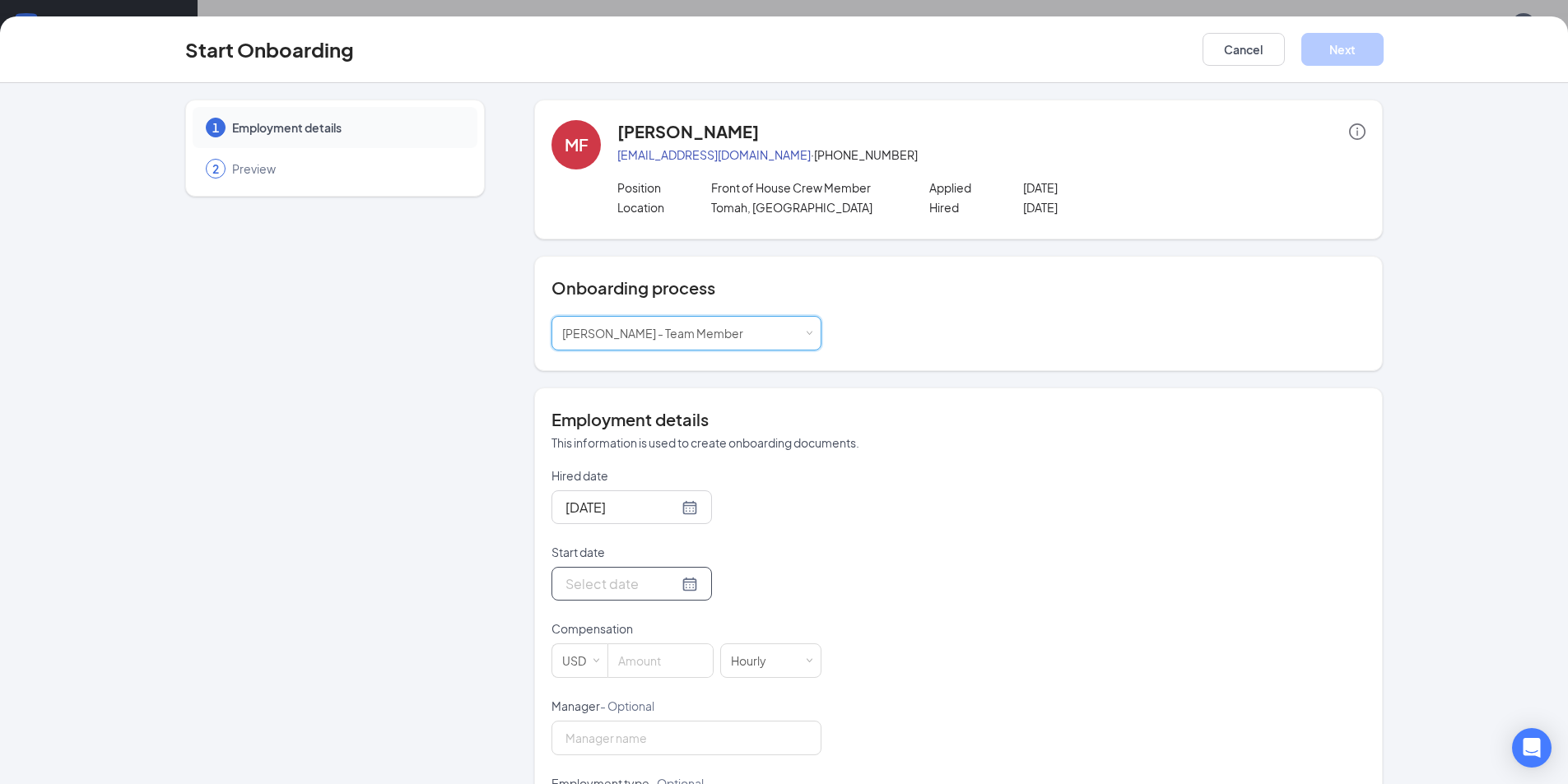
click at [633, 581] on input "Start date" at bounding box center [622, 584] width 113 height 21
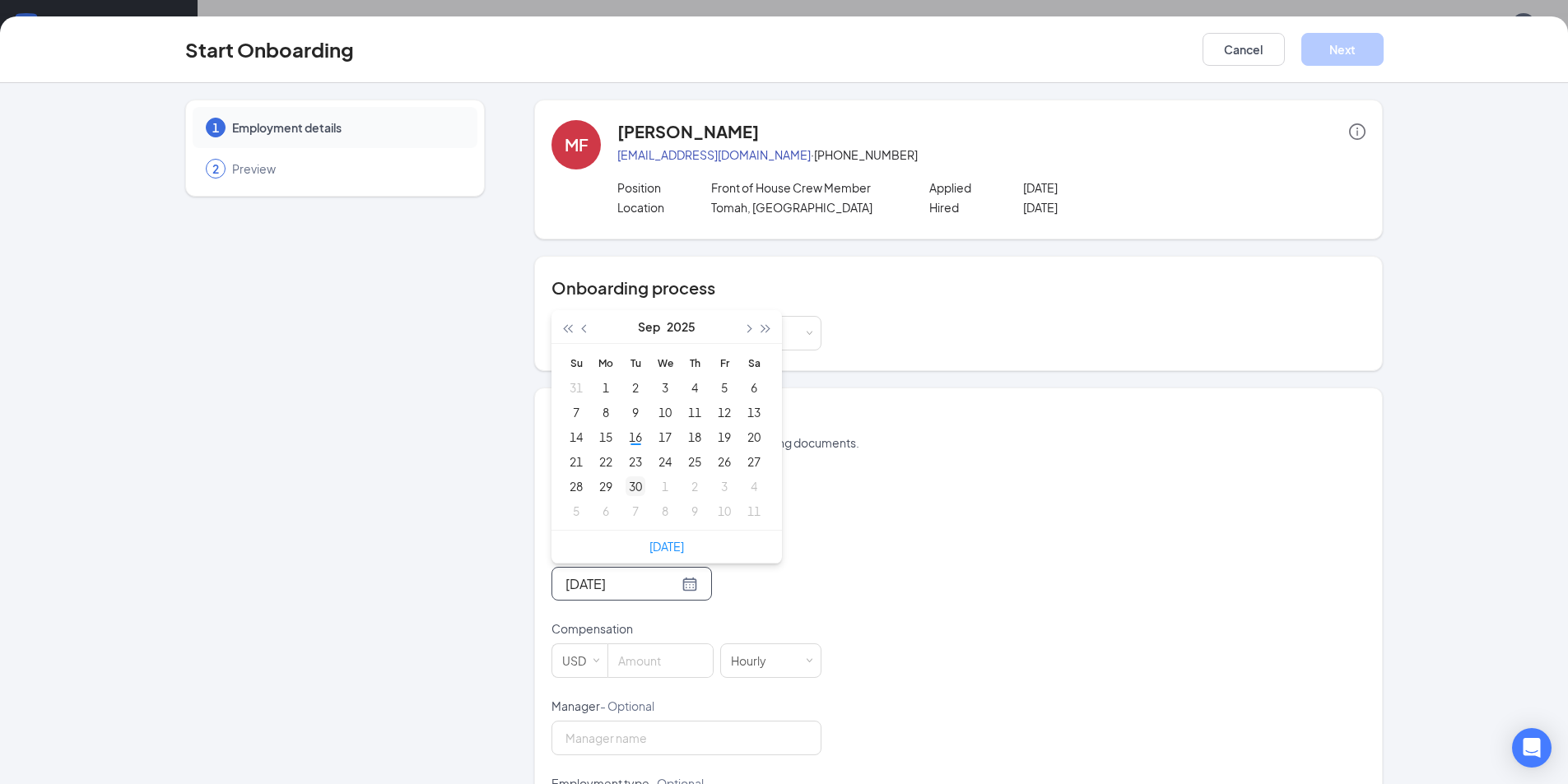
type input "[DATE]"
click at [626, 489] on div "30" at bounding box center [635, 486] width 20 height 20
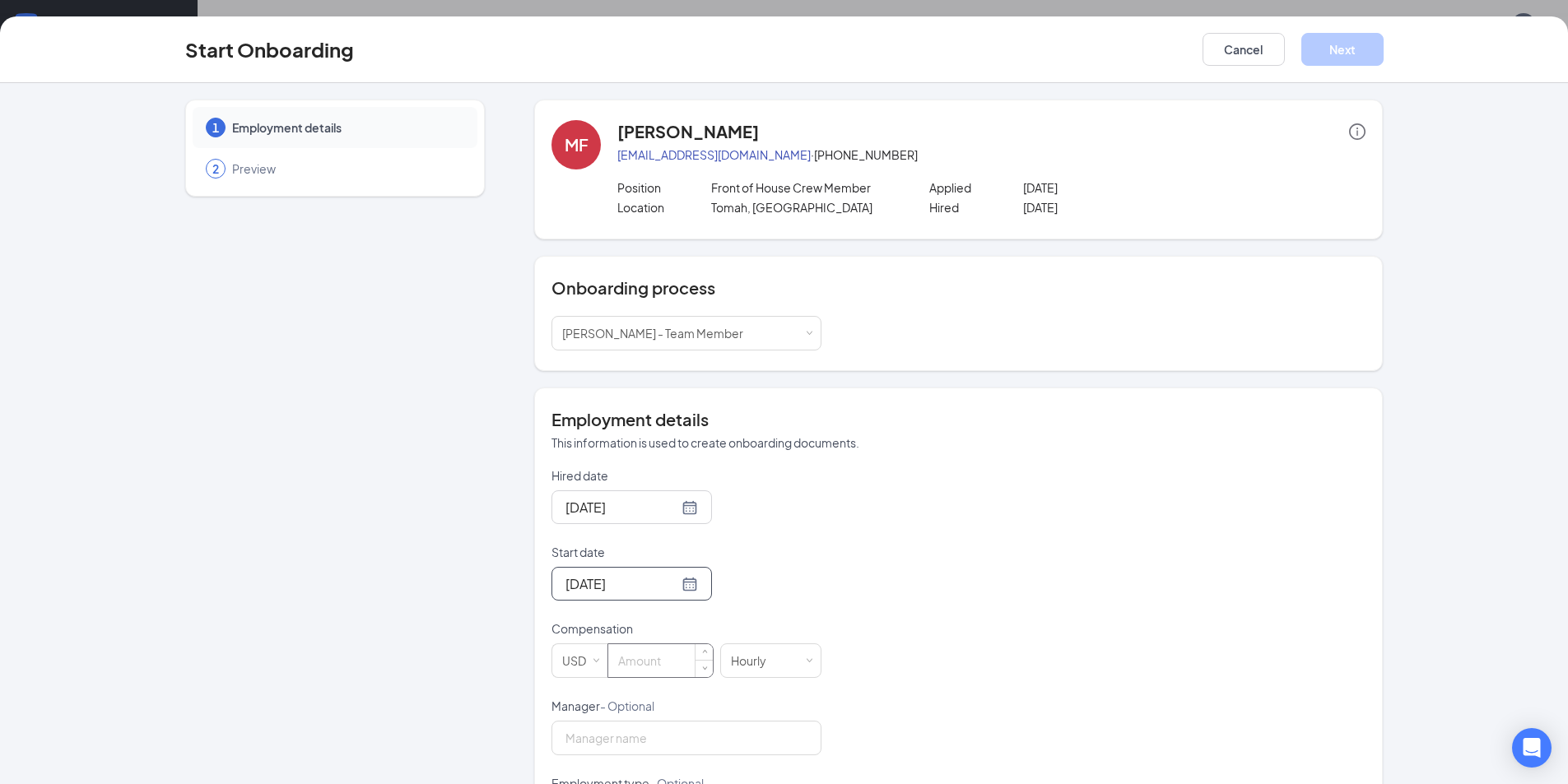
click at [633, 667] on input at bounding box center [660, 661] width 105 height 33
click at [965, 686] on div "Hired date [DATE] Start date [DATE] [DATE] Su Mo Tu We Th Fr Sa 31 1 2 3 4 5 6 …" at bounding box center [958, 736] width 814 height 538
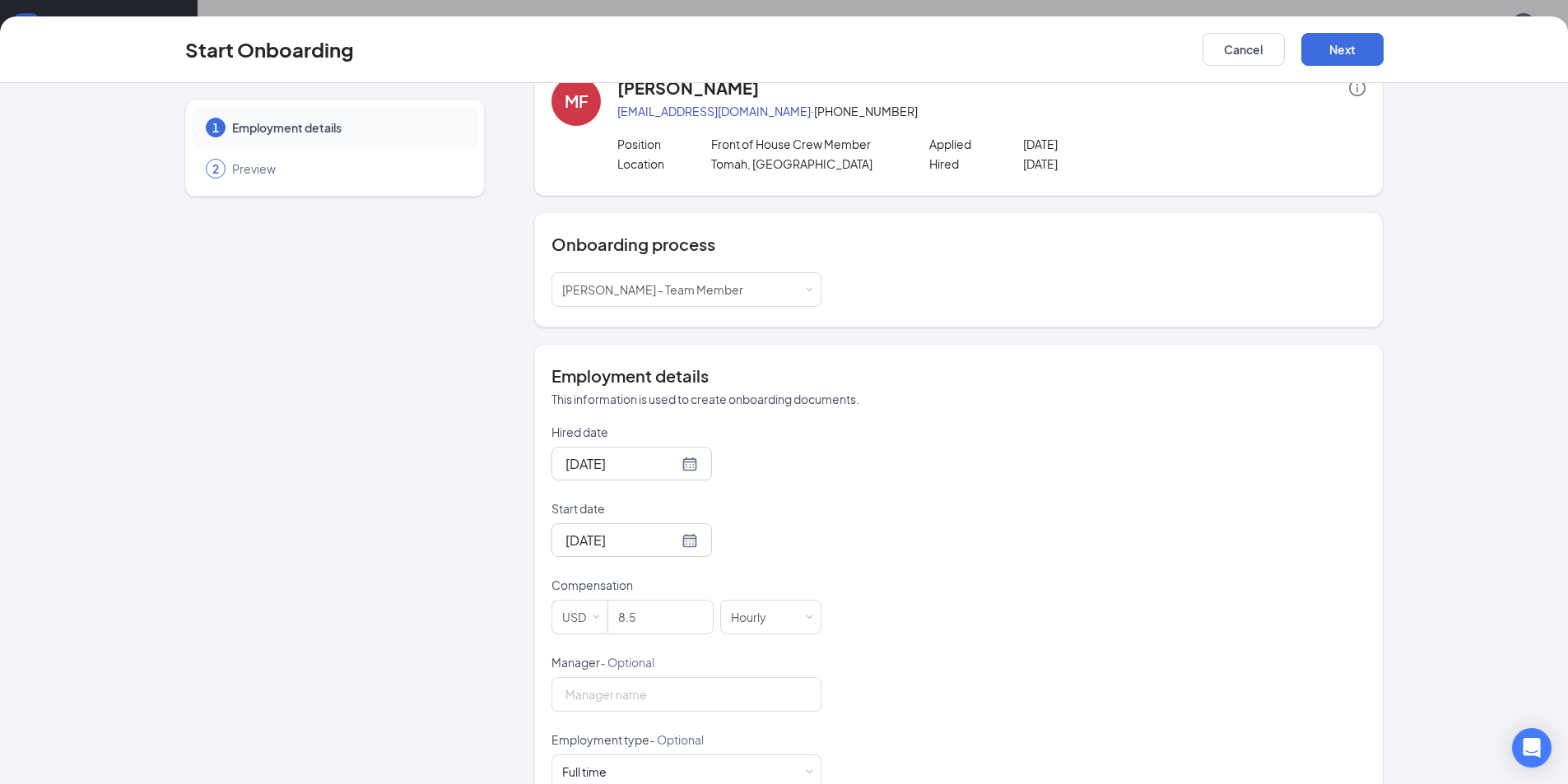
scroll to position [82, 0]
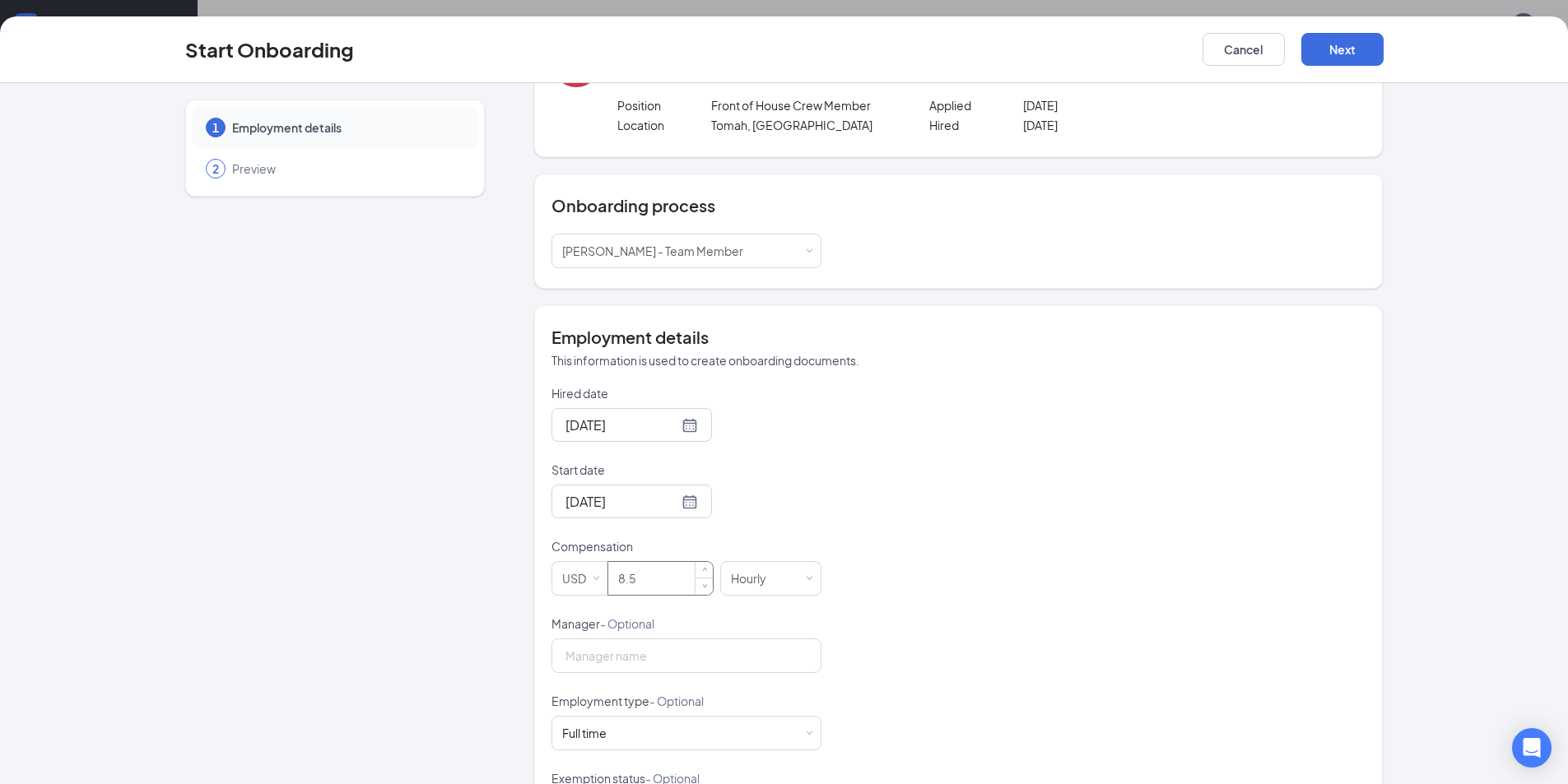
click at [654, 579] on input "8.5" at bounding box center [660, 579] width 105 height 33
click at [863, 640] on div "Hired date [DATE] Start date [DATE] [DATE] Su Mo Tu We Th Fr Sa 31 1 2 3 4 5 6 …" at bounding box center [958, 654] width 814 height 538
click at [651, 578] on input "8.5" at bounding box center [660, 579] width 105 height 33
type input "8.65"
click at [635, 660] on input "Manager - Optional" at bounding box center [686, 656] width 270 height 35
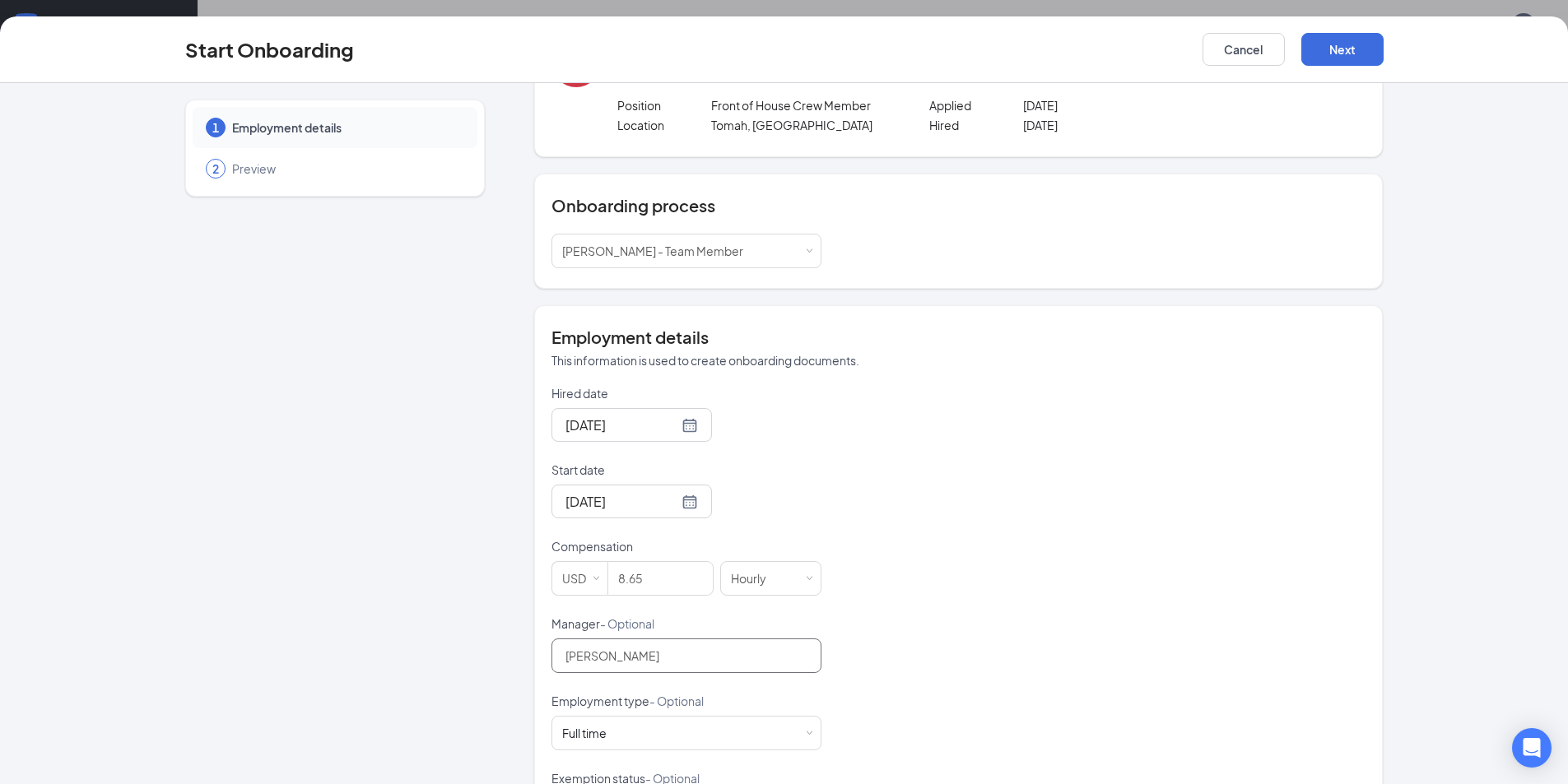
type input "[PERSON_NAME]"
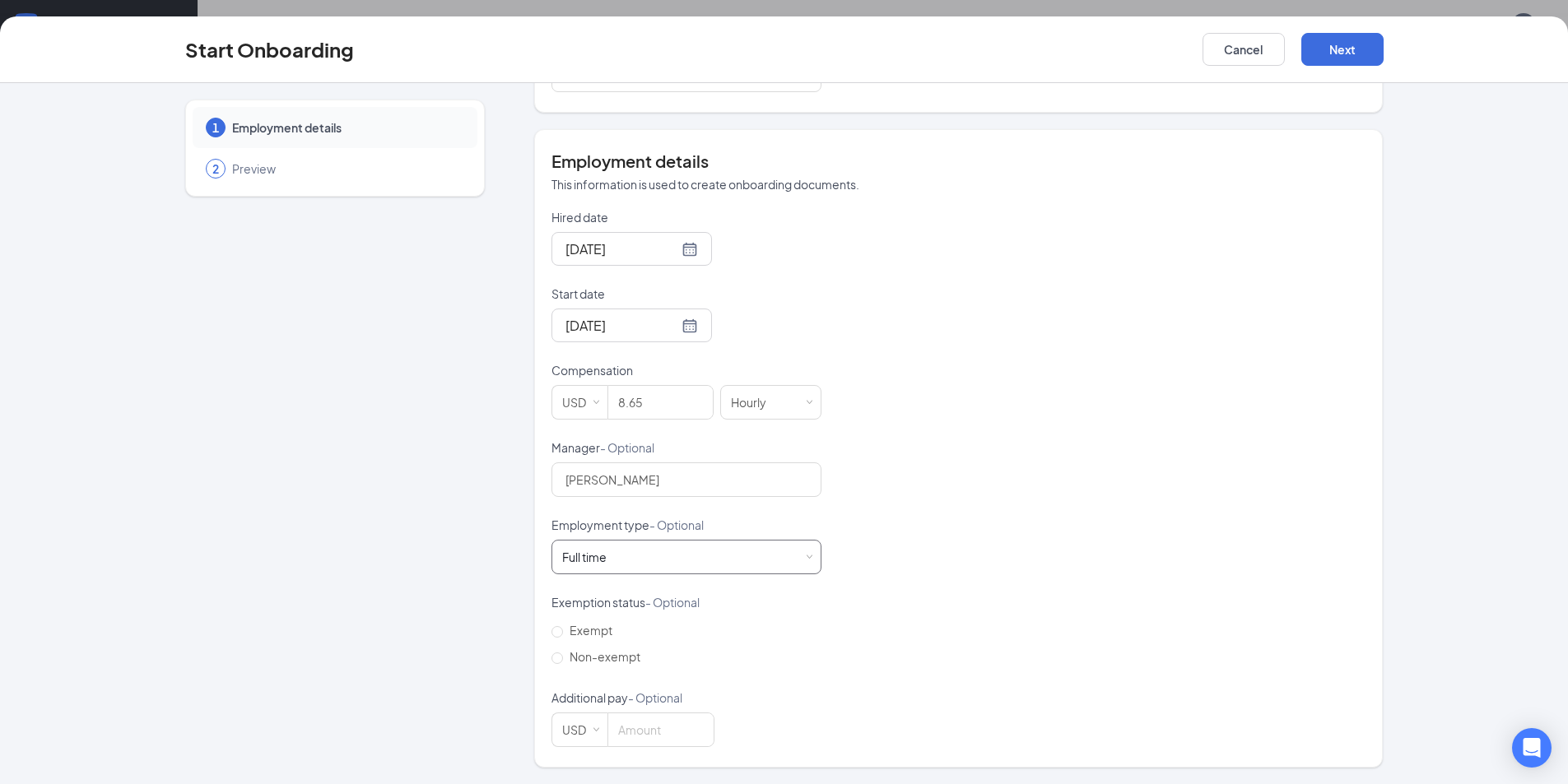
click at [606, 562] on div "Full time Works 30+ hours per week and is reasonably expected to work" at bounding box center [590, 557] width 56 height 16
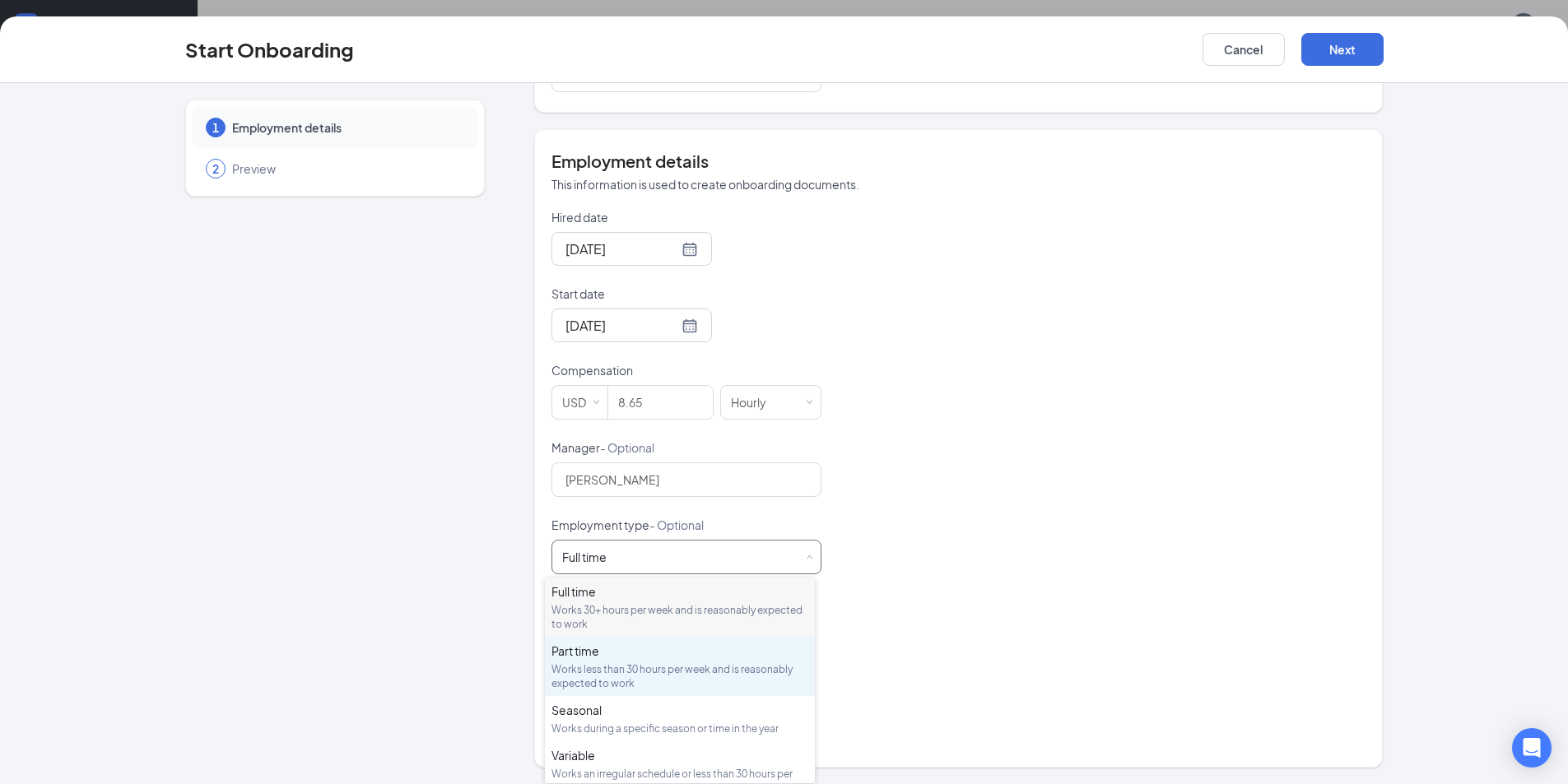
click at [605, 669] on div "Works less than 30 hours per week and is reasonably expected to work" at bounding box center [679, 677] width 256 height 28
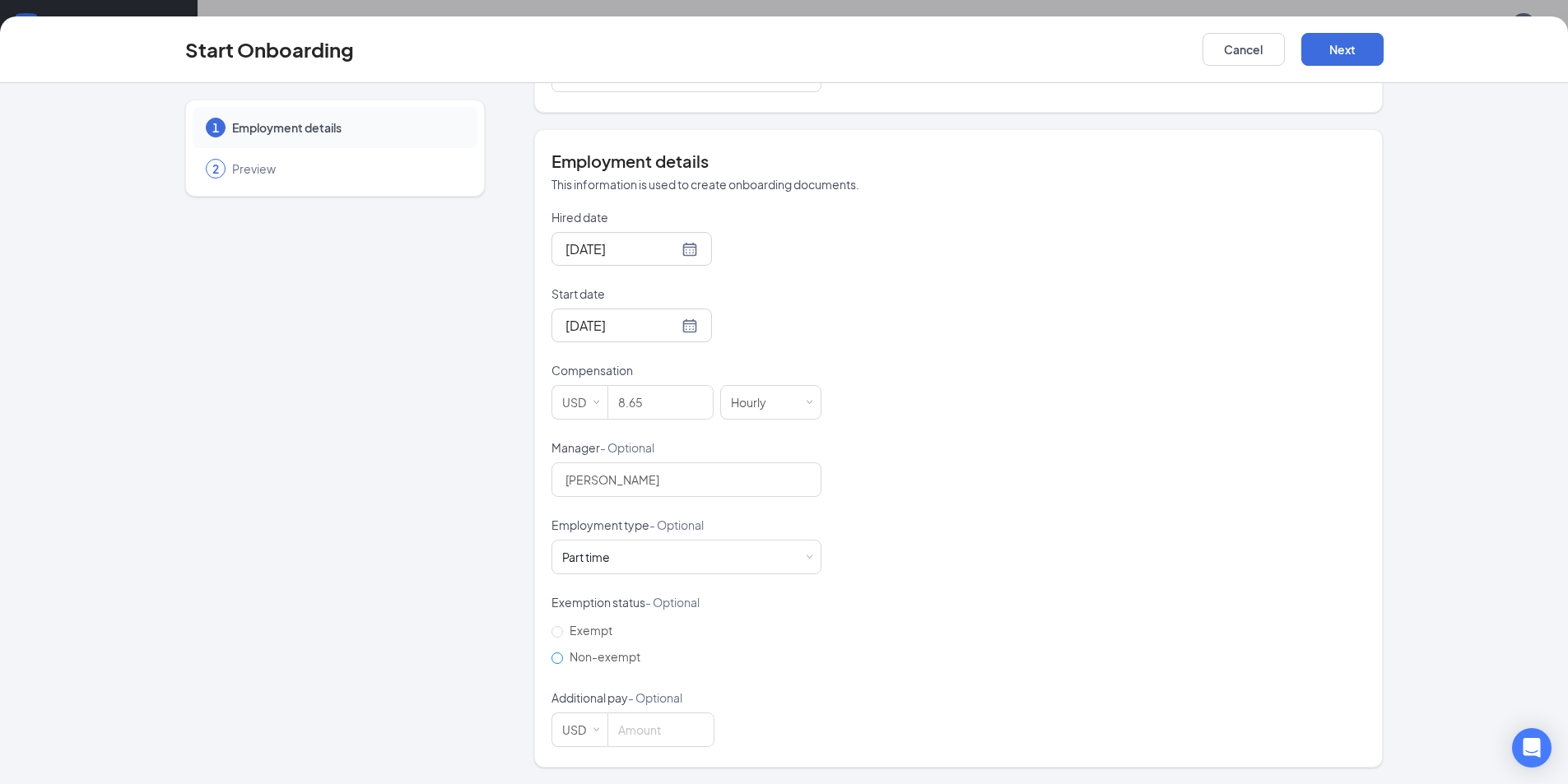
click at [553, 659] on input "Non-exempt" at bounding box center [557, 659] width 11 height 11
radio input "true"
click at [870, 723] on div "Hired date [DATE] Start date [DATE] [DATE] Su Mo Tu We Th Fr Sa 31 1 2 3 4 5 6 …" at bounding box center [958, 478] width 814 height 538
click at [1356, 51] on button "Next" at bounding box center [1342, 49] width 82 height 33
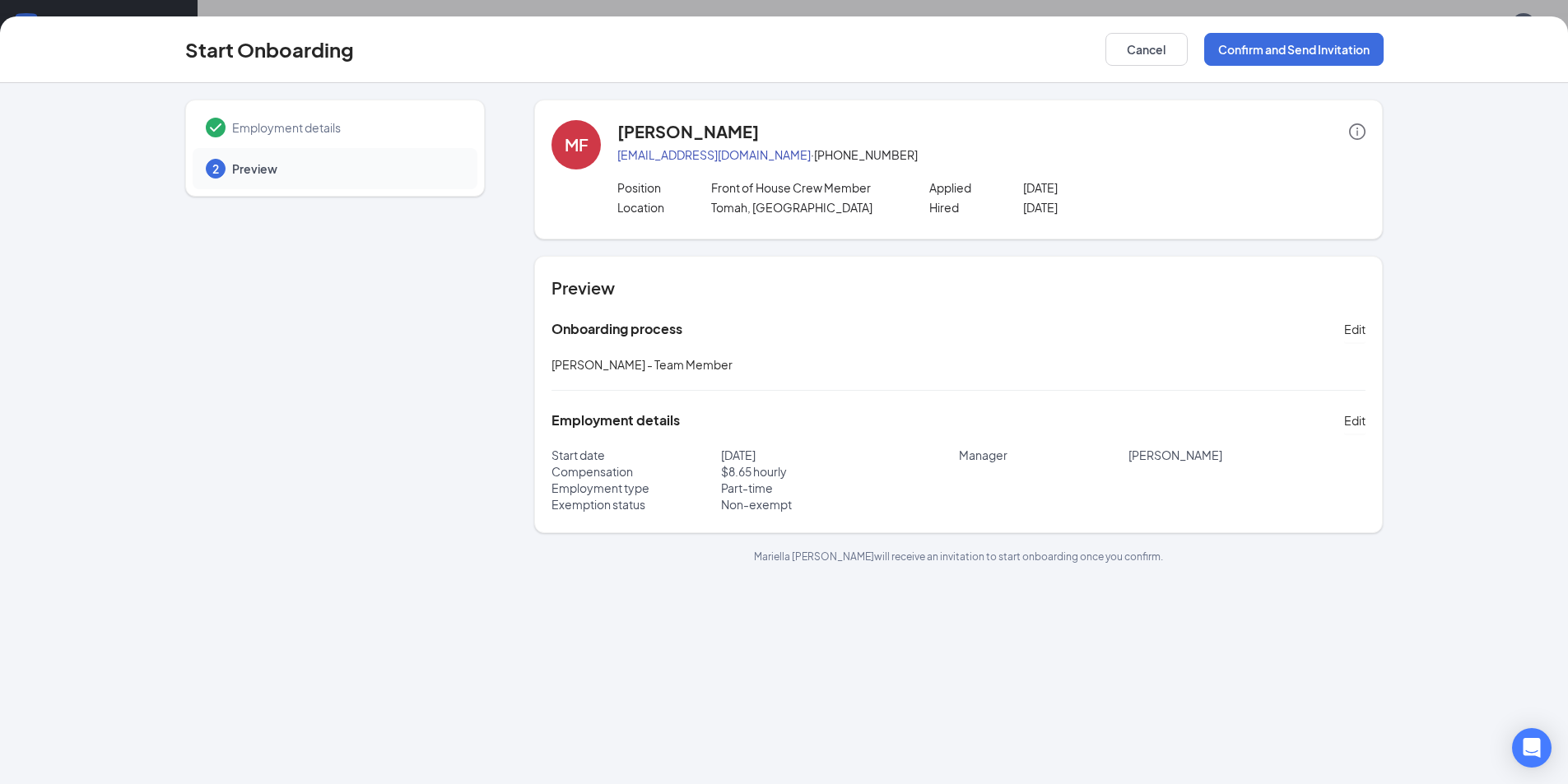
scroll to position [0, 0]
click at [1245, 50] on button "Confirm and Send Invitation" at bounding box center [1294, 49] width 179 height 33
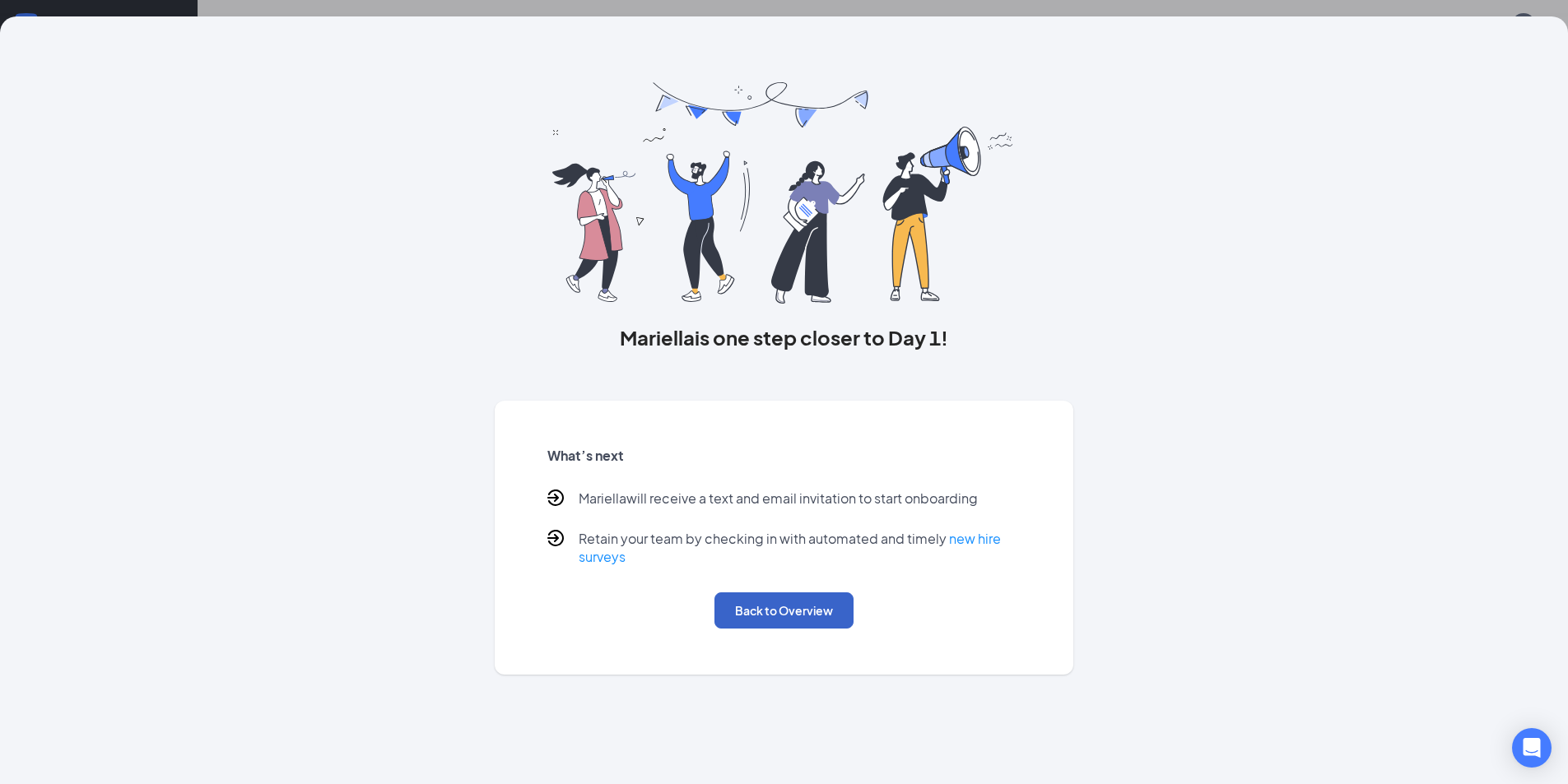
click at [773, 614] on button "Back to Overview" at bounding box center [784, 611] width 139 height 36
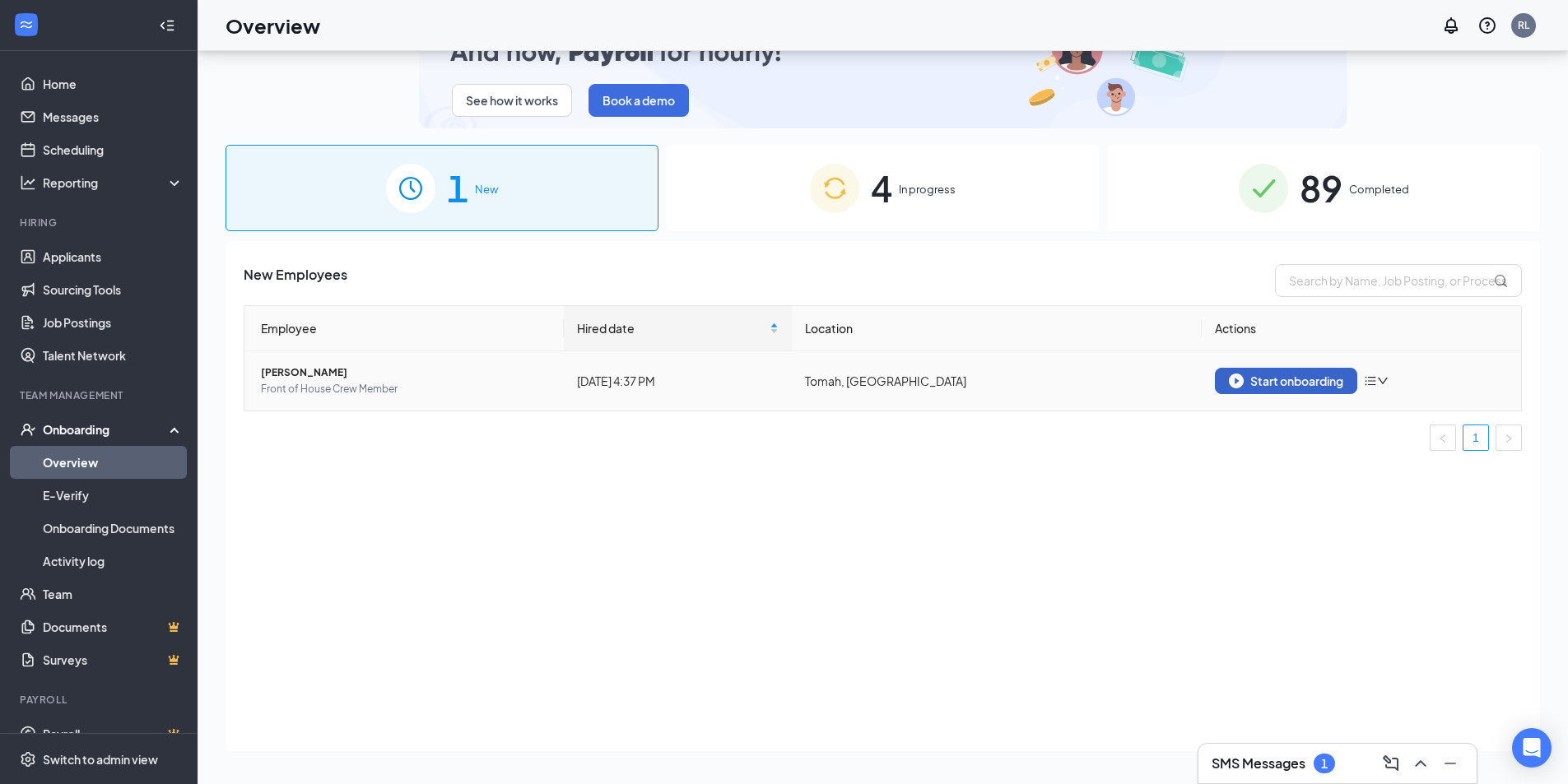
click at [1309, 380] on div "Start onboarding" at bounding box center [1285, 382] width 114 height 15
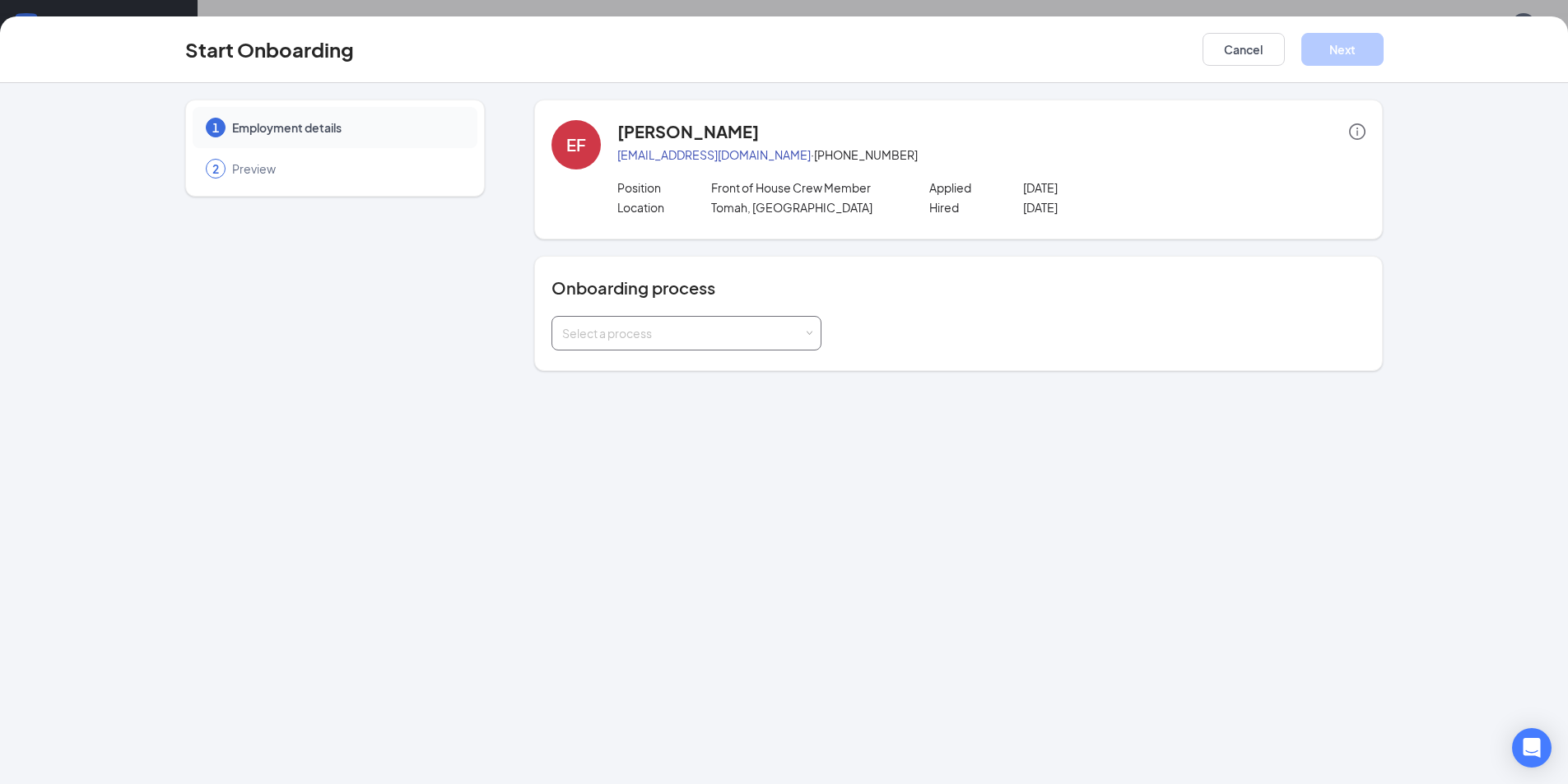
click at [681, 331] on div "Select a process" at bounding box center [683, 333] width 241 height 16
click at [659, 367] on span "[PERSON_NAME] - Team Member" at bounding box center [648, 368] width 181 height 15
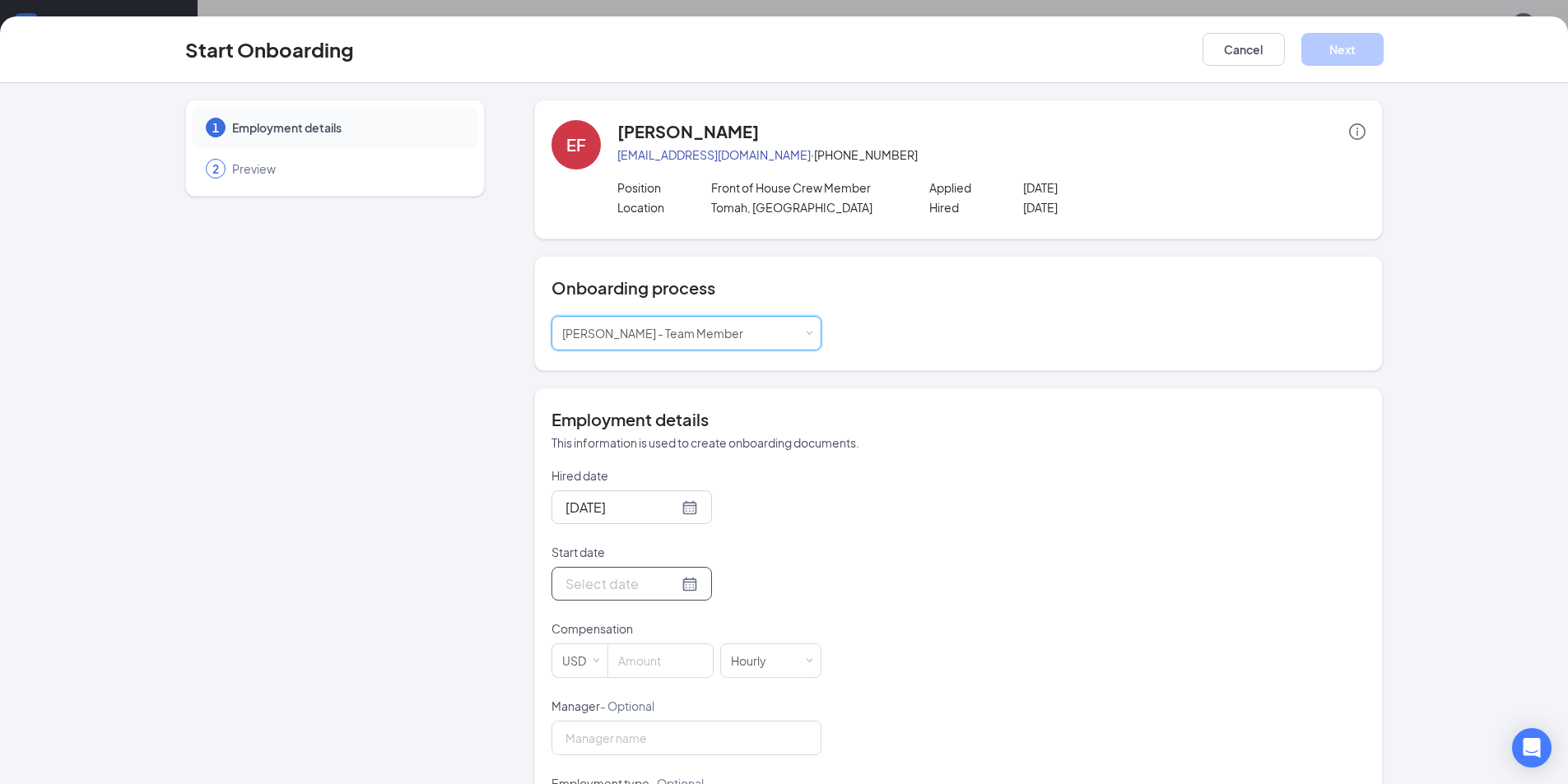
click at [595, 580] on input "Start date" at bounding box center [622, 584] width 113 height 21
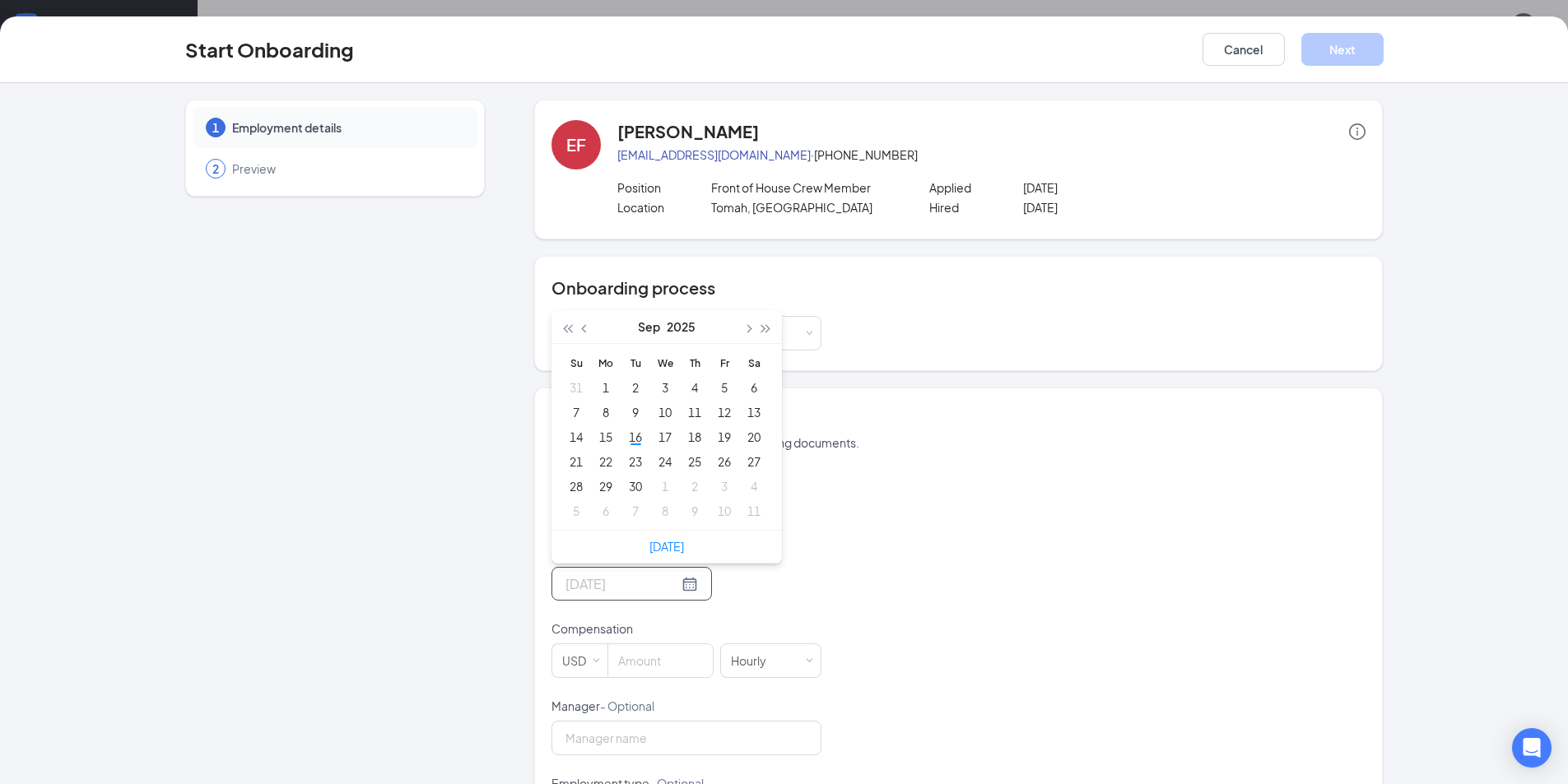
type input "[DATE]"
click at [569, 488] on div "28" at bounding box center [576, 486] width 20 height 20
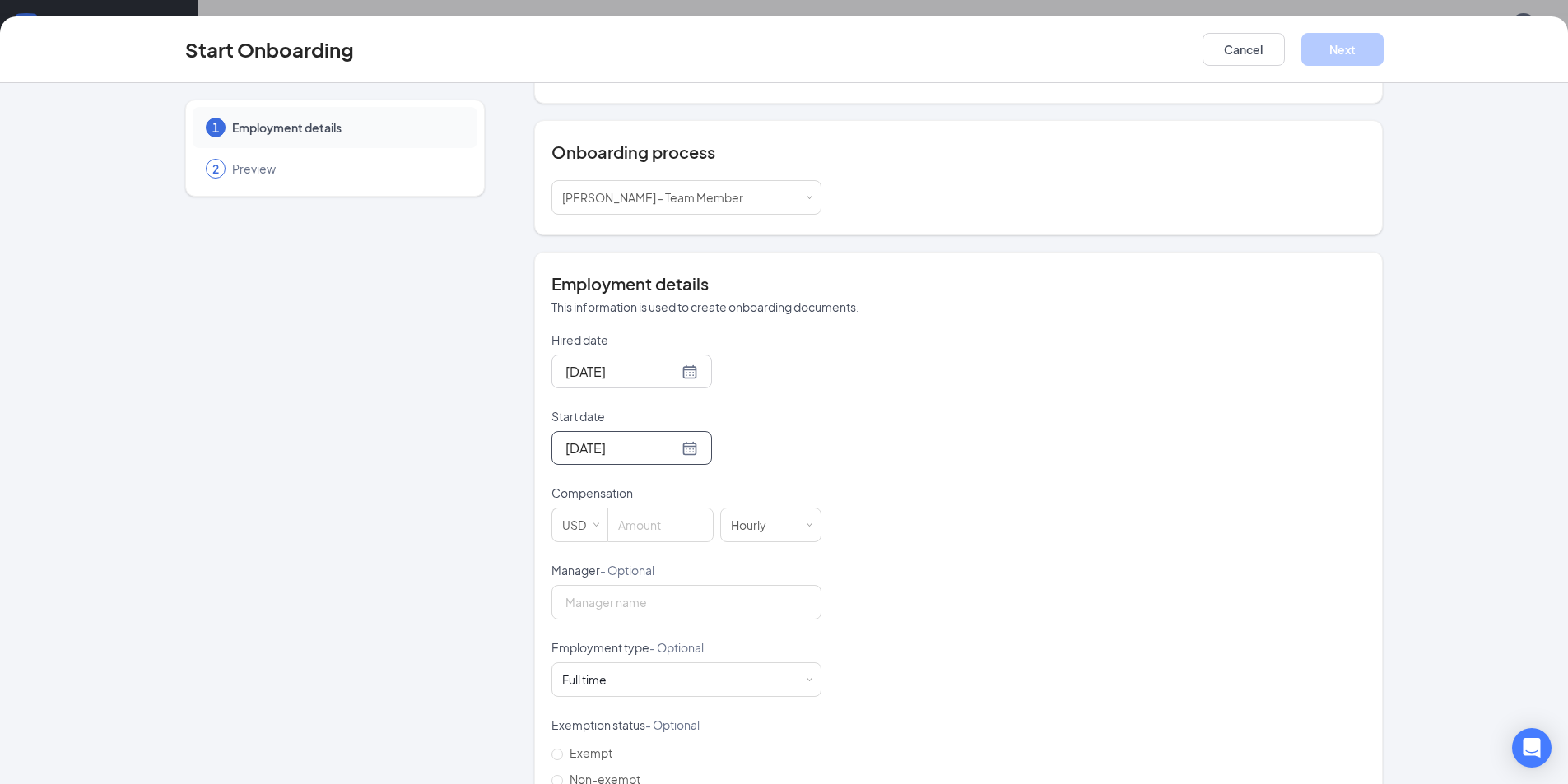
scroll to position [165, 0]
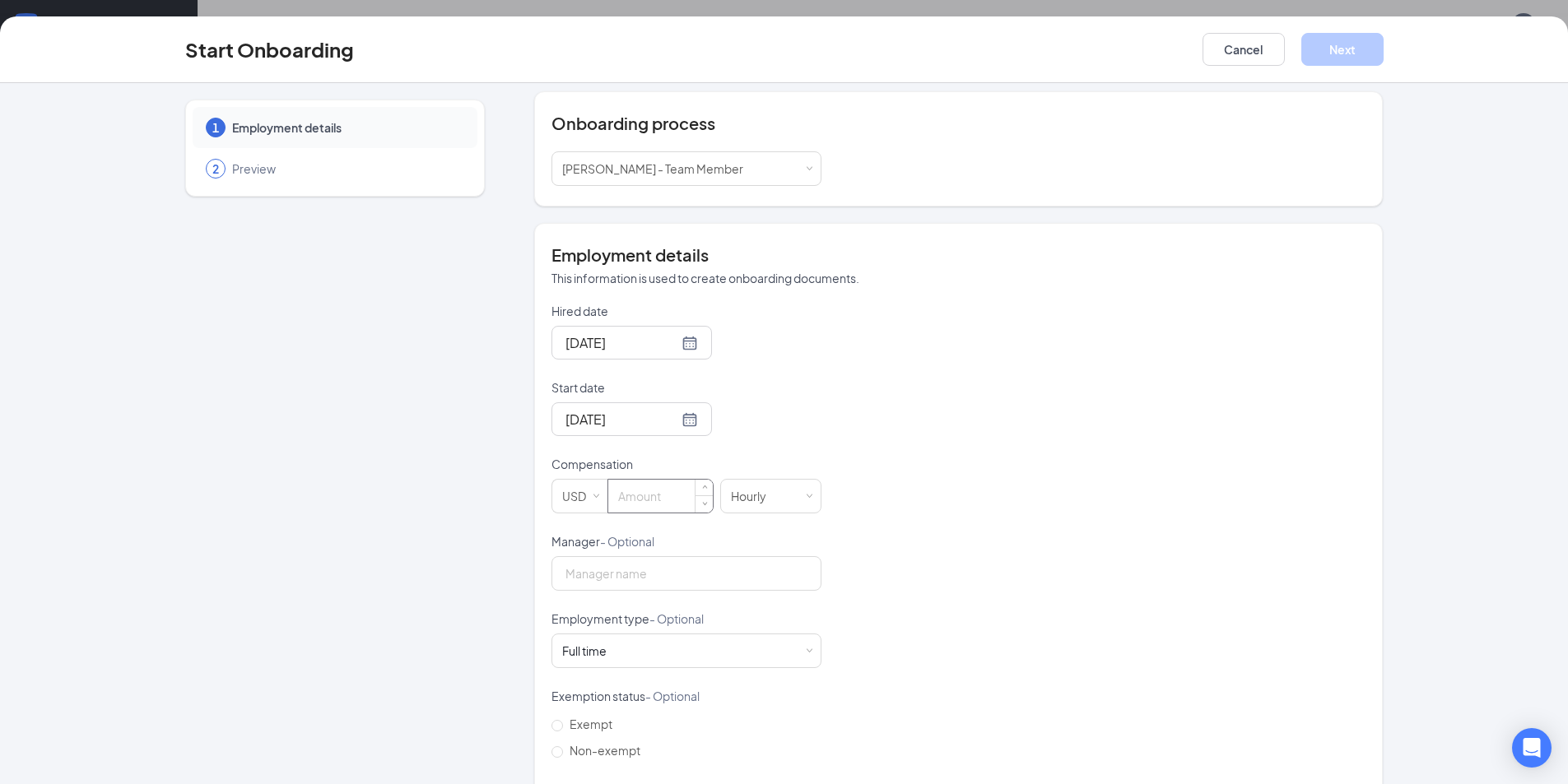
click at [629, 498] on input at bounding box center [660, 496] width 105 height 33
type input "8.65"
click at [643, 580] on input "Manager - Optional" at bounding box center [686, 573] width 270 height 35
type input "[PERSON_NAME]"
click at [806, 645] on div "Full time Works 30+ hours per week and is reasonably expected to work" at bounding box center [686, 650] width 270 height 35
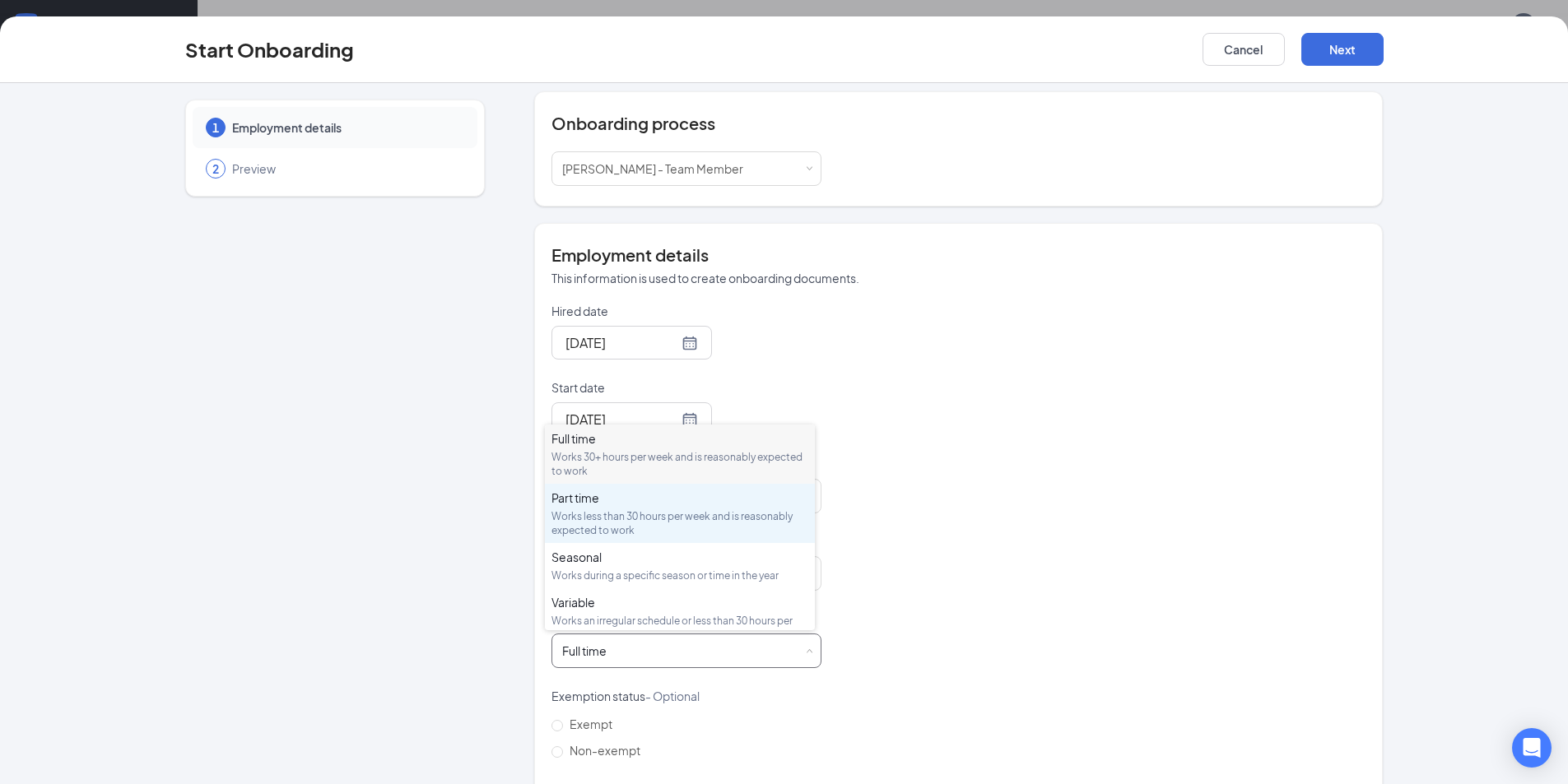
click at [609, 504] on div "Part time" at bounding box center [679, 498] width 256 height 16
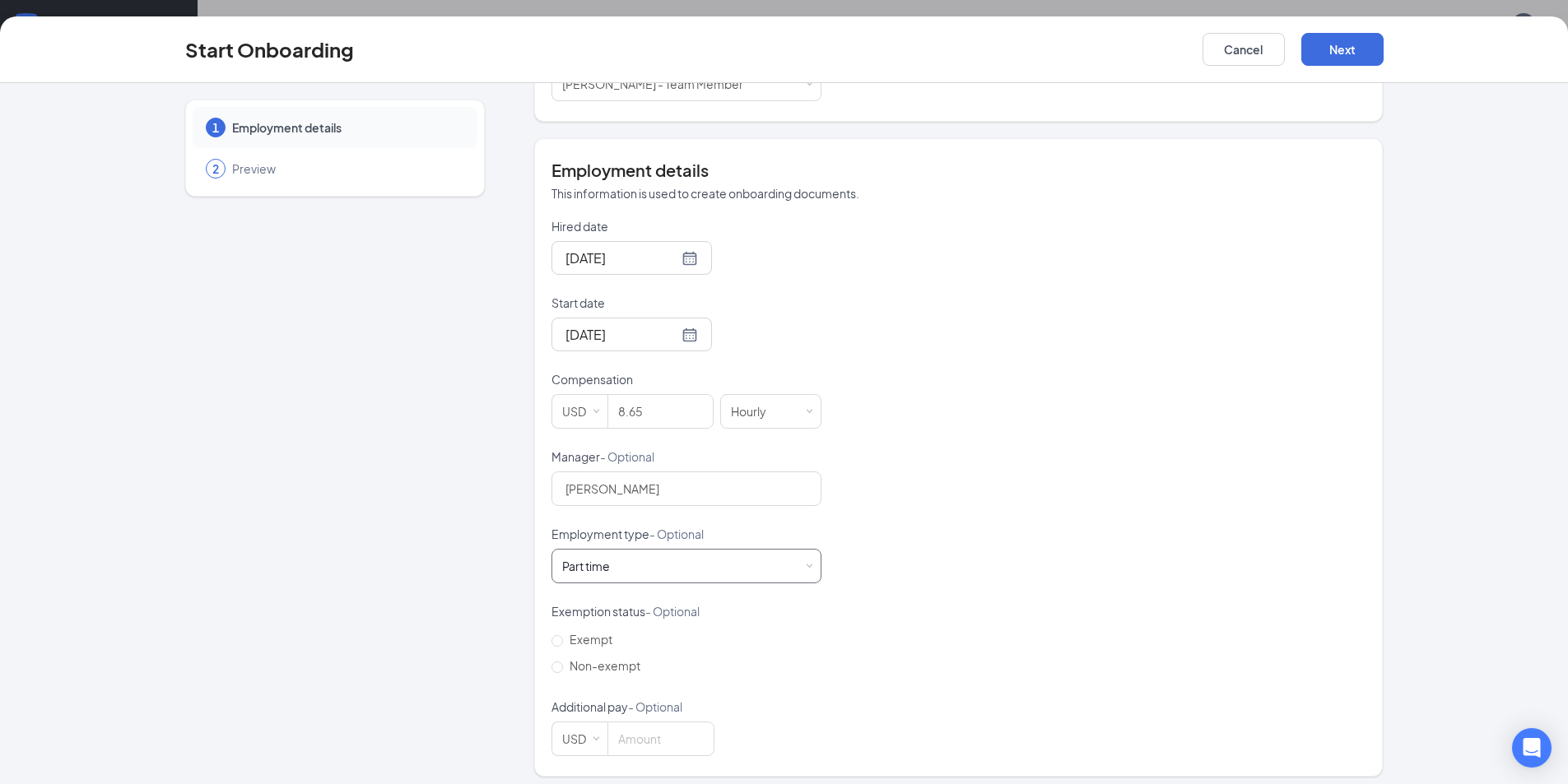
scroll to position [258, 0]
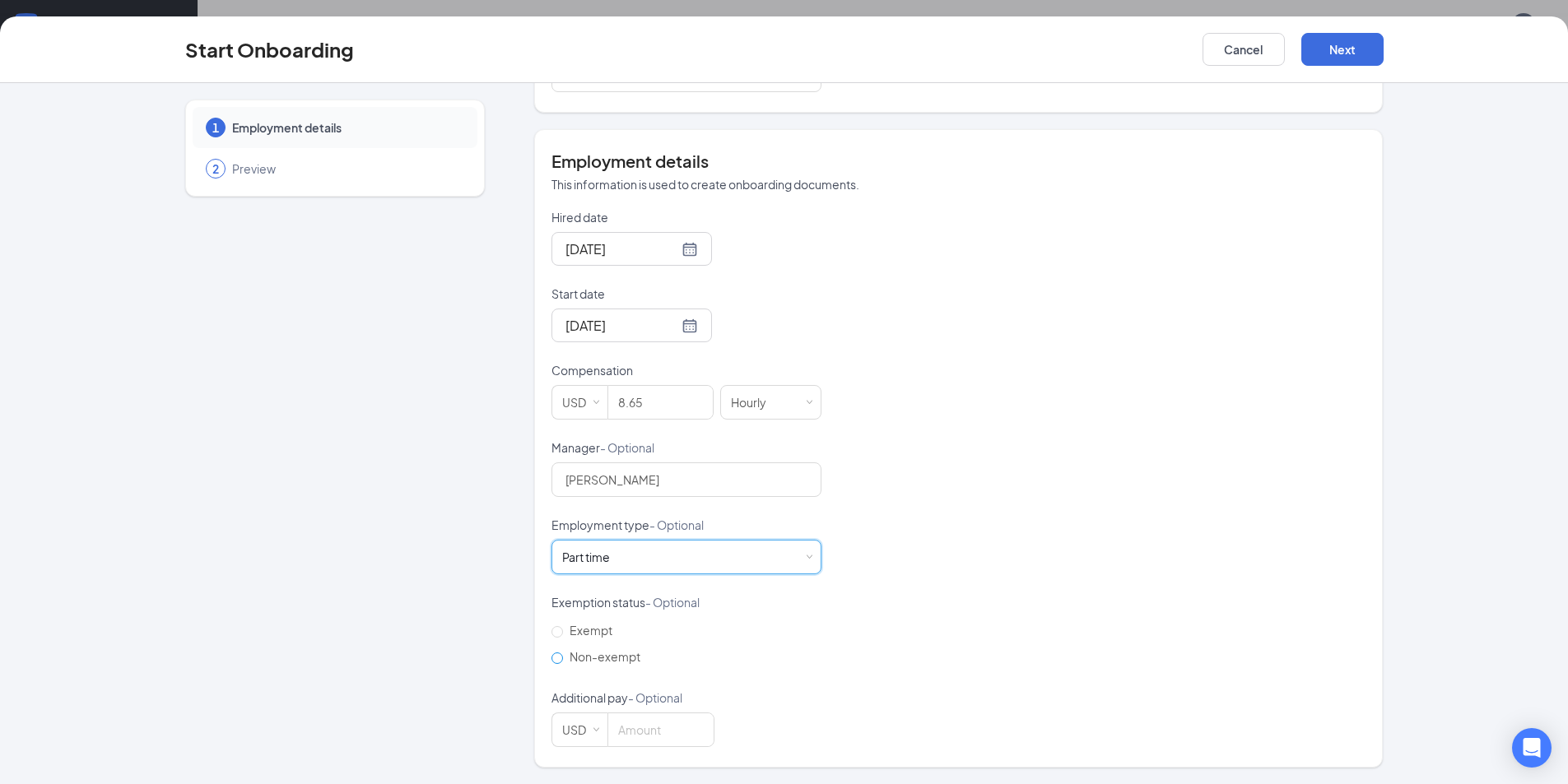
click at [552, 659] on input "Non-exempt" at bounding box center [557, 659] width 11 height 11
radio input "true"
click at [985, 694] on div "Hired date [DATE] Start date [DATE] [DATE] Su Mo Tu We Th Fr Sa 31 1 2 3 4 5 6 …" at bounding box center [958, 478] width 814 height 538
click at [1344, 50] on button "Next" at bounding box center [1342, 49] width 82 height 33
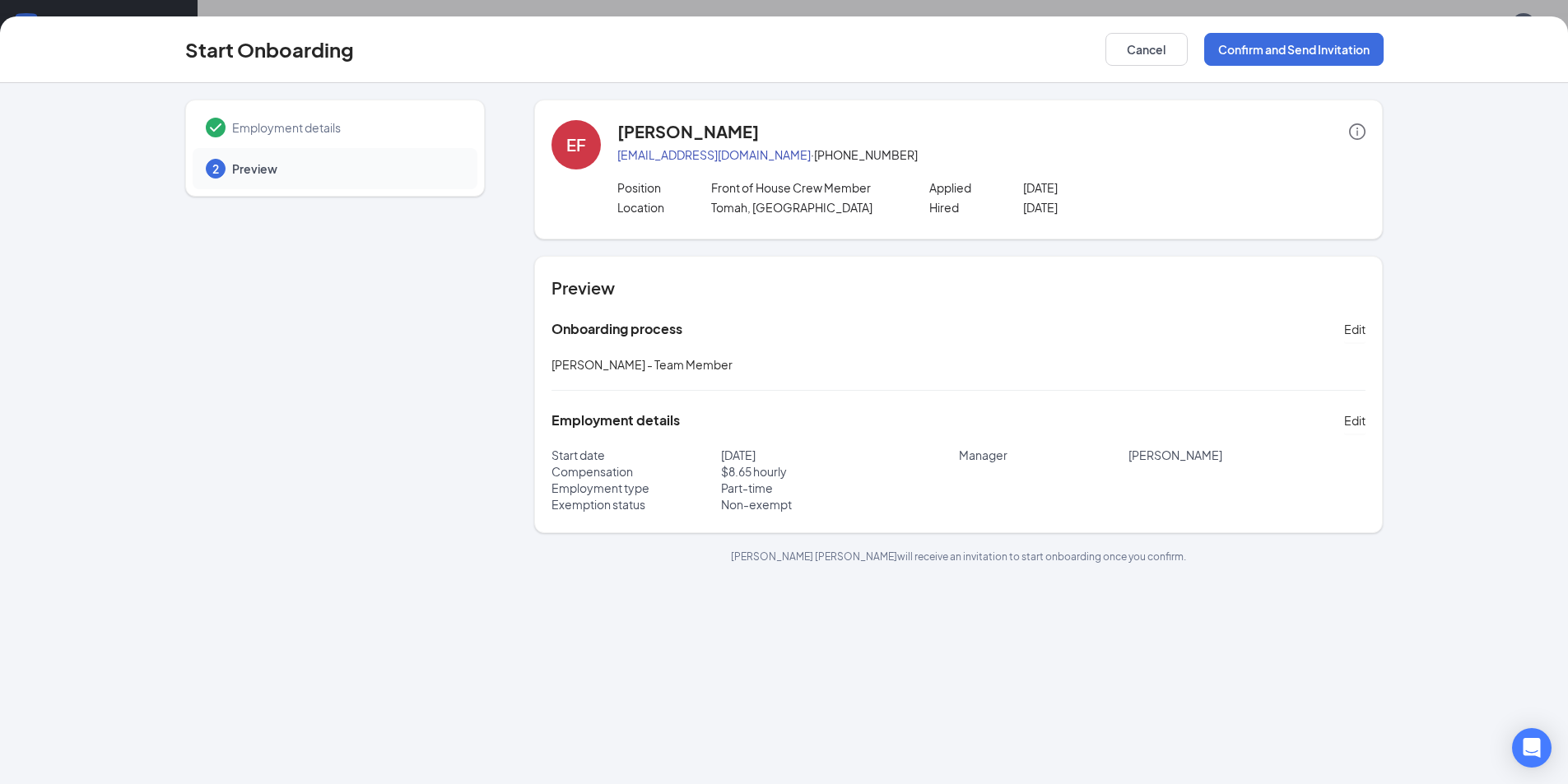
scroll to position [0, 0]
click at [1261, 53] on button "Confirm and Send Invitation" at bounding box center [1294, 49] width 179 height 33
